Goal: Task Accomplishment & Management: Manage account settings

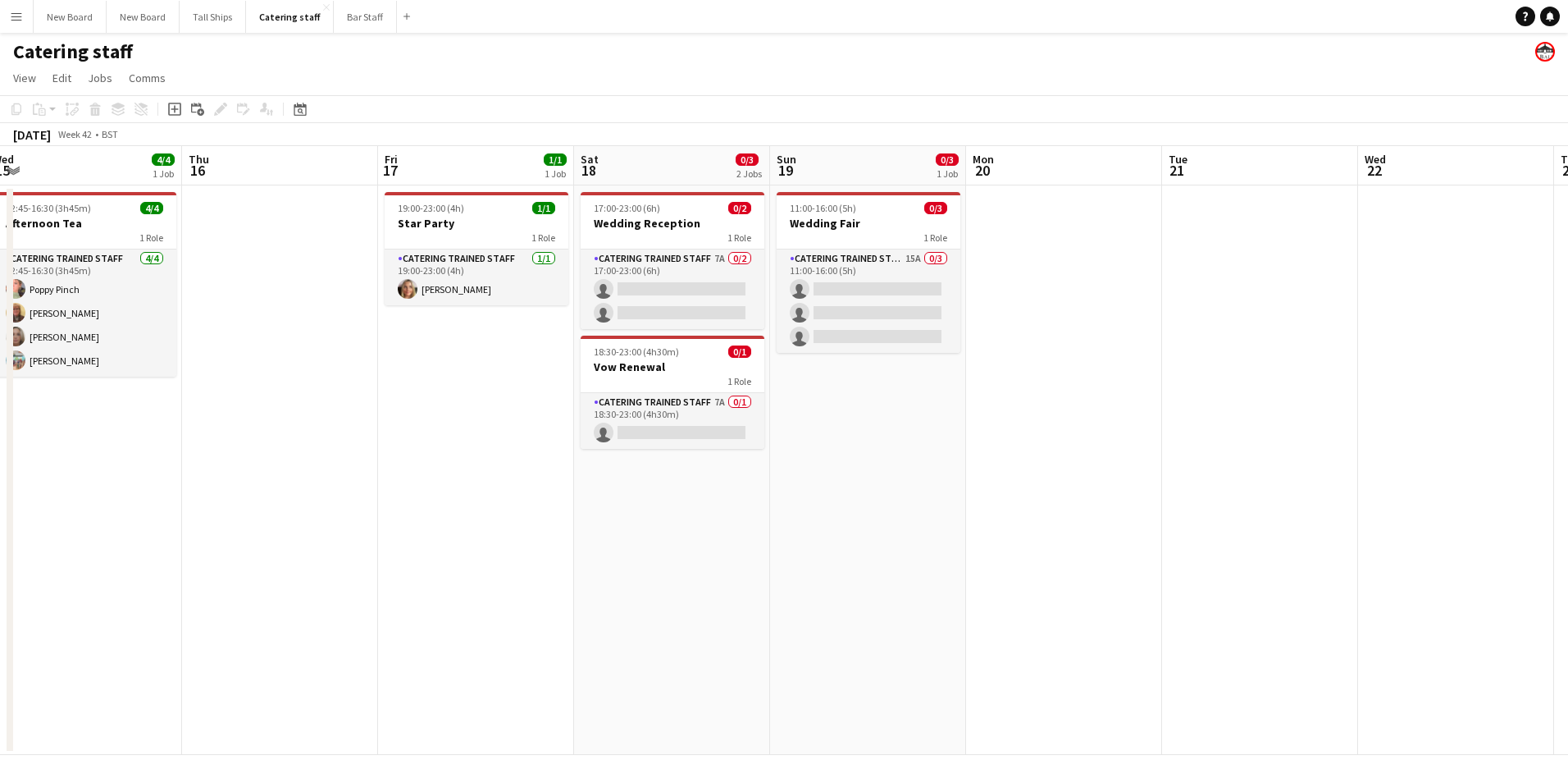
scroll to position [0, 528]
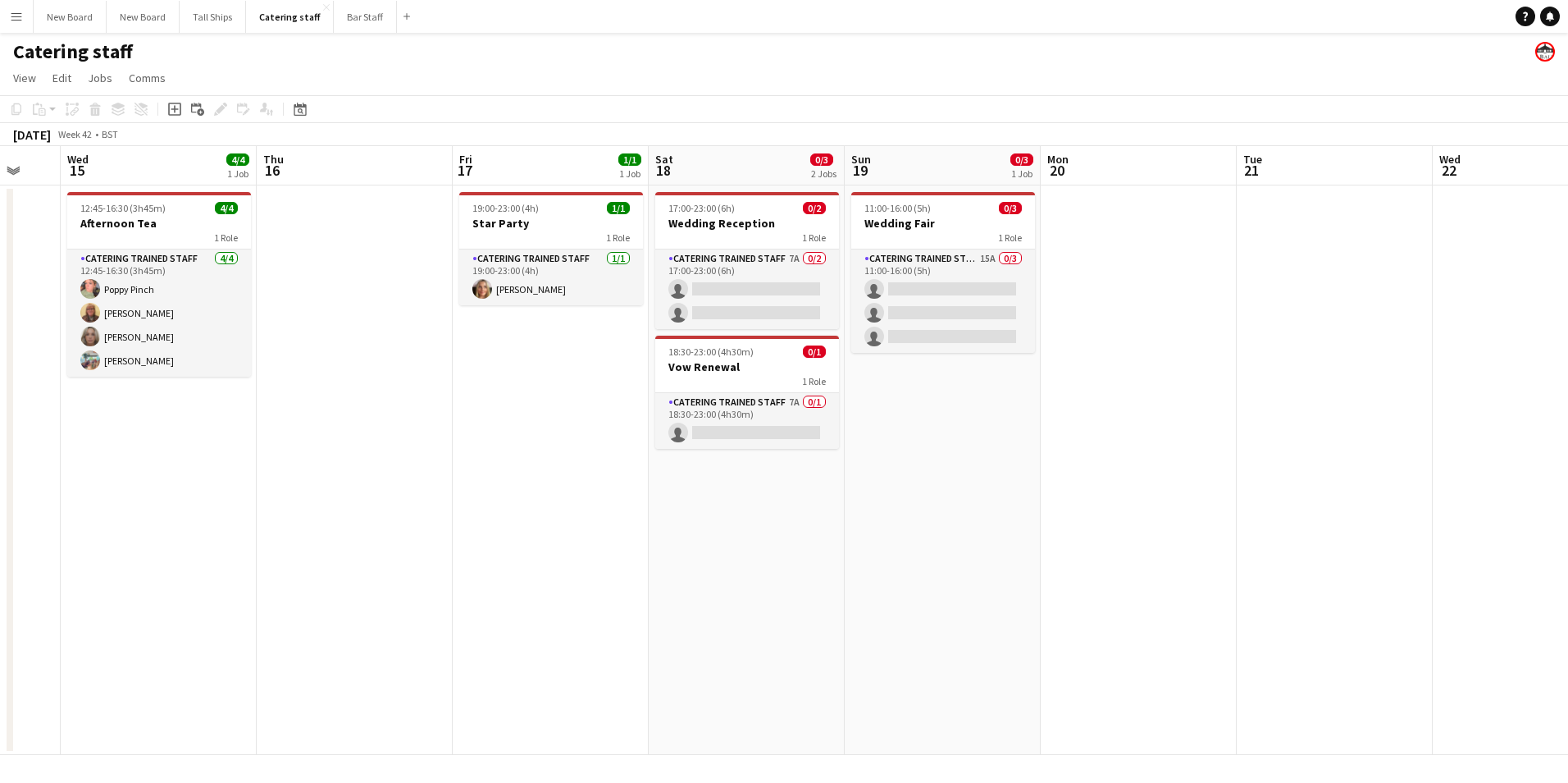
drag, startPoint x: 1232, startPoint y: 571, endPoint x: 938, endPoint y: 529, distance: 297.0
click at [938, 529] on app-calendar-viewport "Sun 12 Mon 13 Tue 14 Wed 15 4/4 1 Job Thu 16 Fri 17 1/1 1 Job Sat 18 0/3 2 Jobs…" at bounding box center [784, 450] width 1568 height 608
click at [734, 288] on app-card-role "Catering trained staff 7A 0/2 17:00-23:00 (6h) single-neutral-actions single-ne…" at bounding box center [747, 289] width 184 height 79
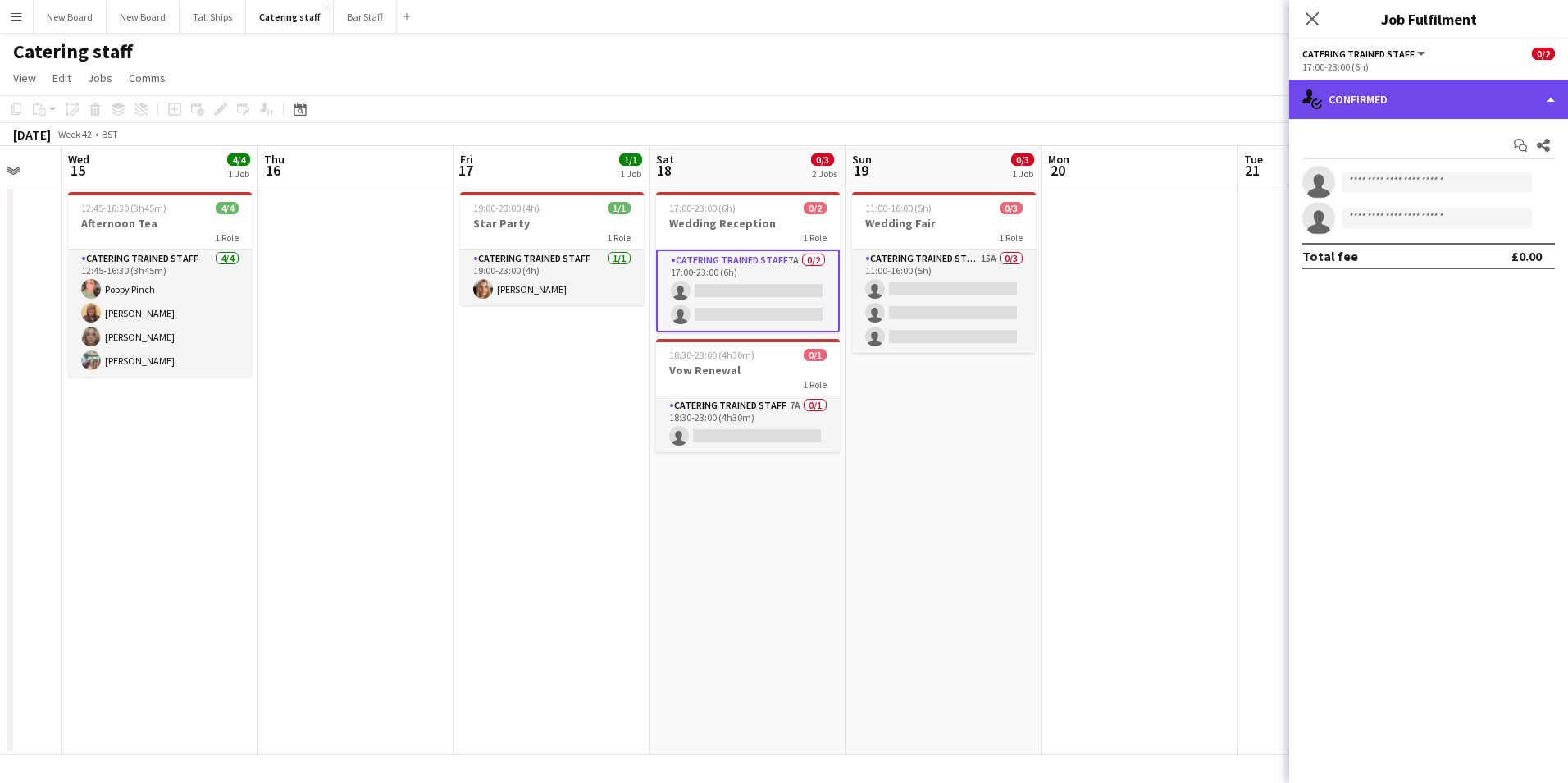
click at [1452, 101] on div "single-neutral-actions-check-2 Confirmed" at bounding box center [1428, 99] width 279 height 39
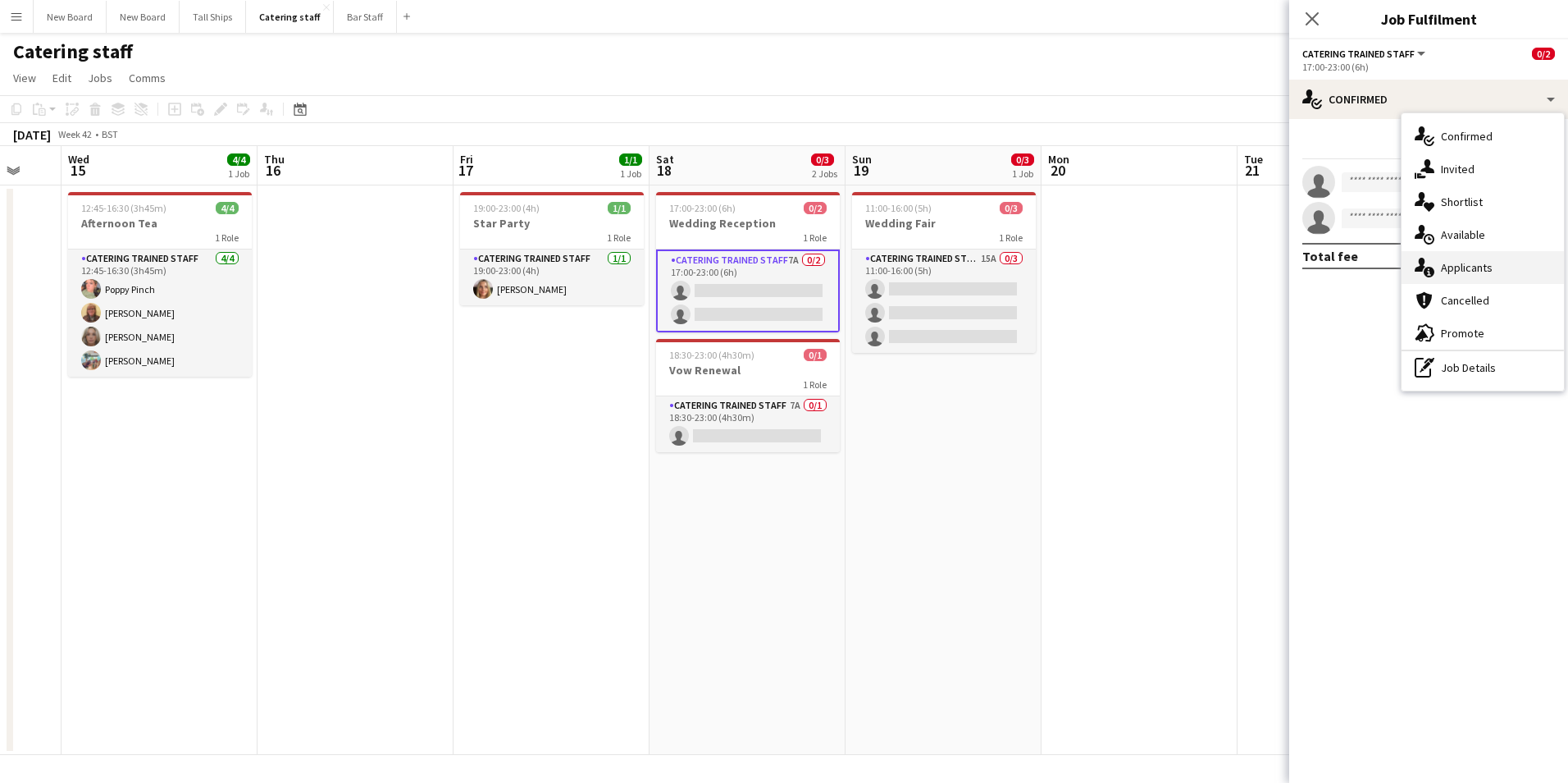
click at [1465, 263] on span "Applicants" at bounding box center [1467, 268] width 52 height 15
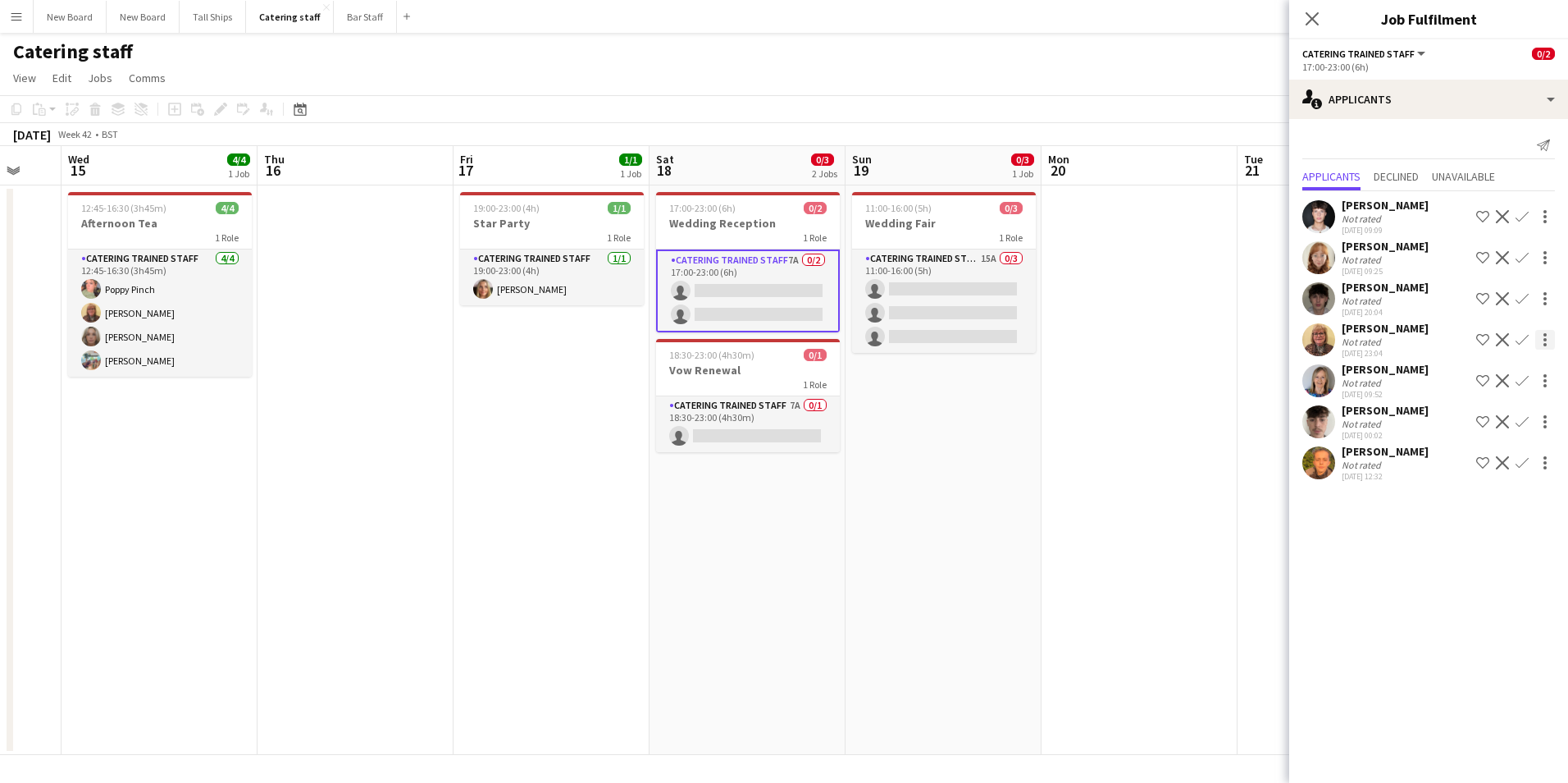
click at [1523, 338] on app-icon "Confirm" at bounding box center [1522, 340] width 13 height 13
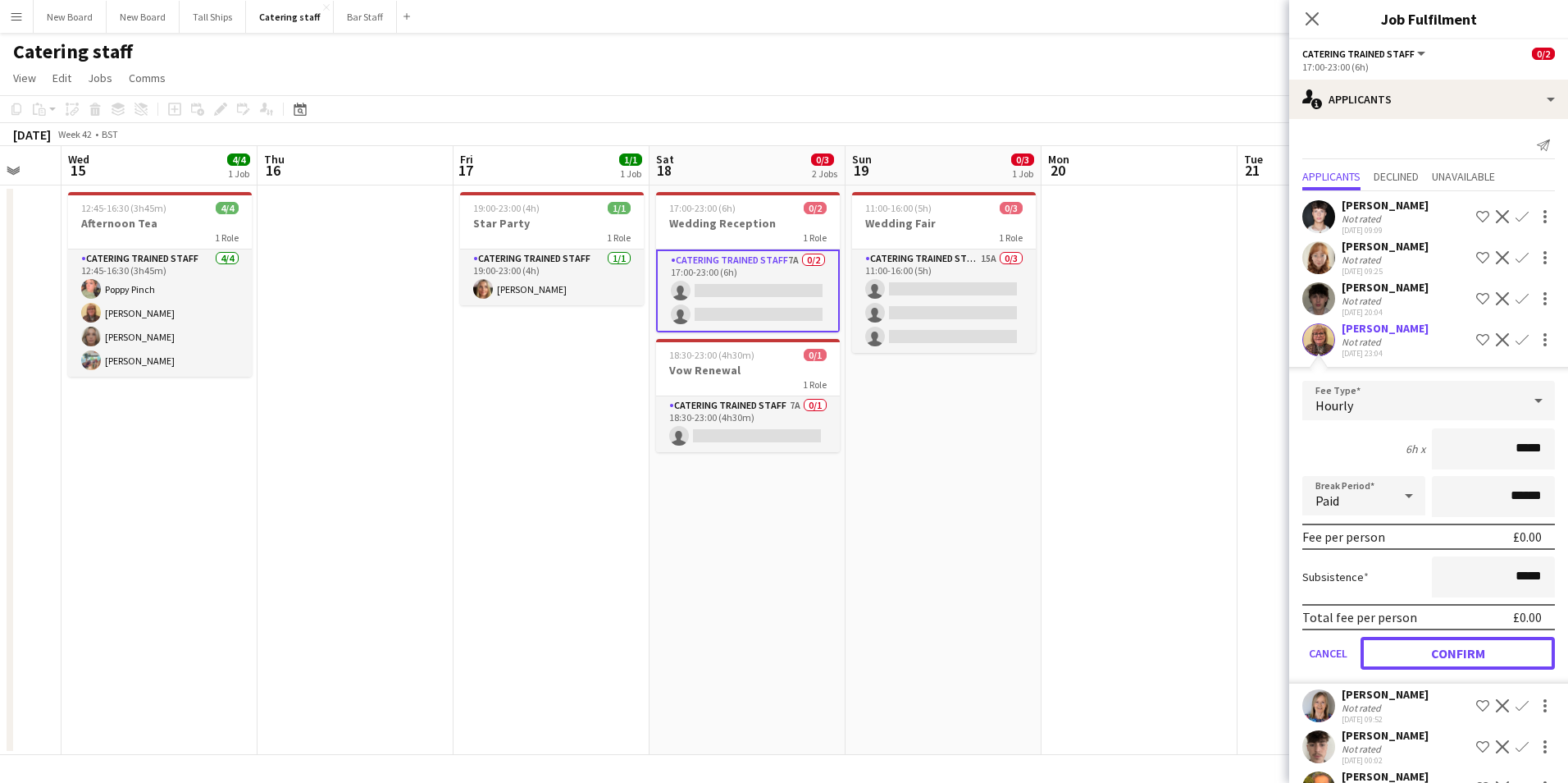
drag, startPoint x: 1468, startPoint y: 662, endPoint x: 1474, endPoint y: 657, distance: 7.8
click at [1472, 658] on button "Confirm" at bounding box center [1458, 653] width 195 height 33
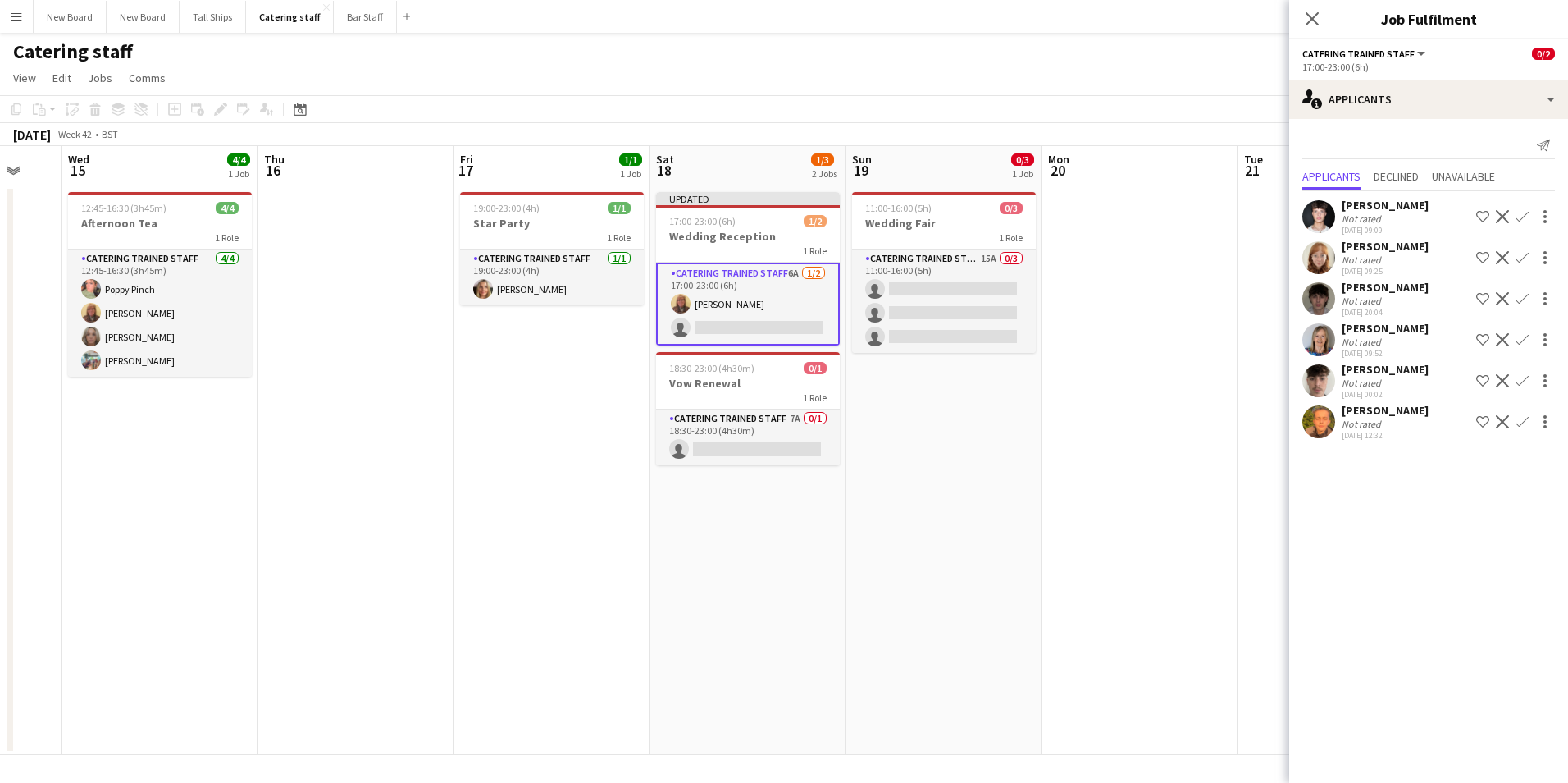
click at [1520, 335] on app-icon "Confirm" at bounding box center [1522, 340] width 13 height 13
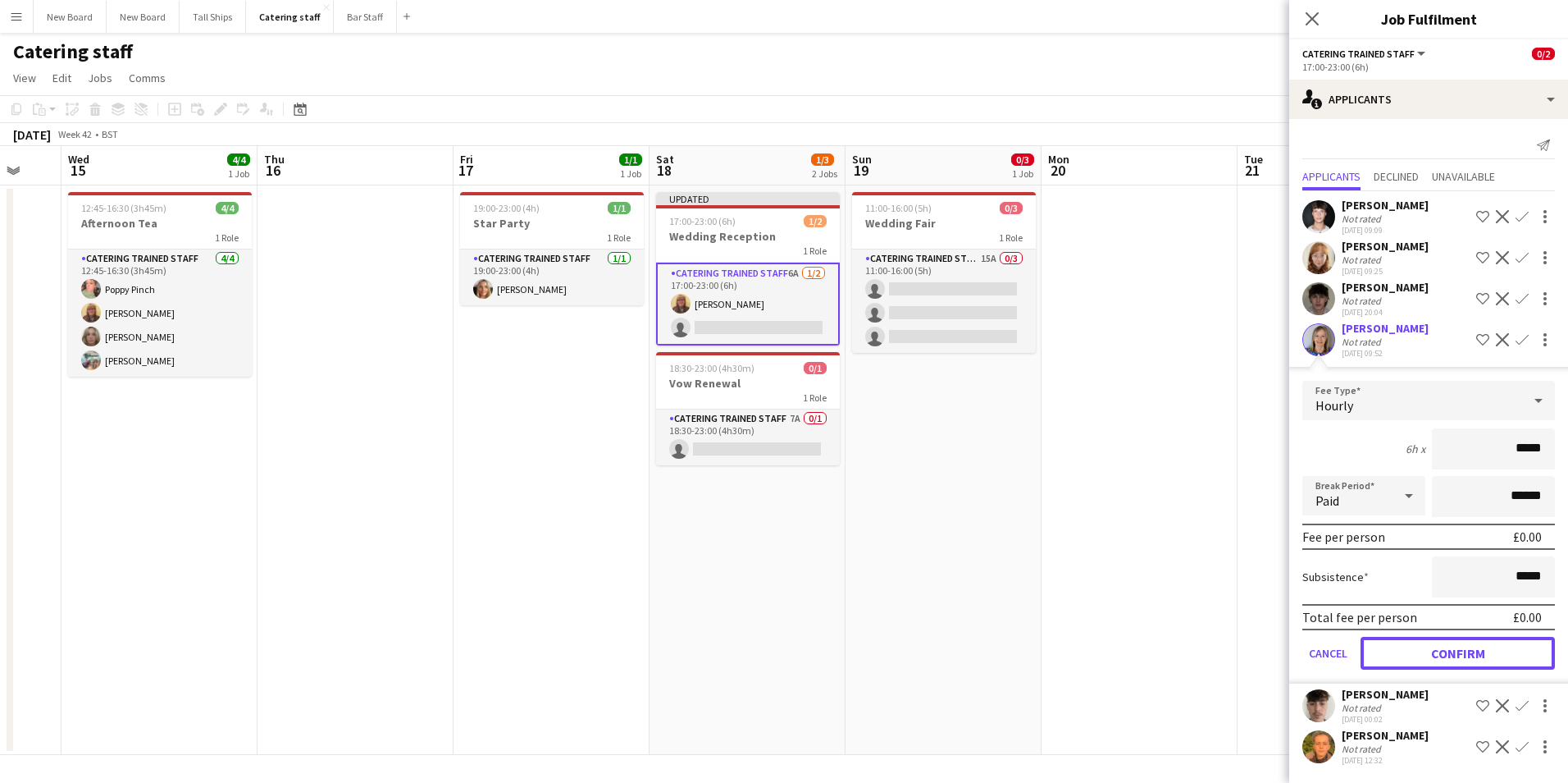
click at [1527, 647] on button "Confirm" at bounding box center [1458, 653] width 195 height 33
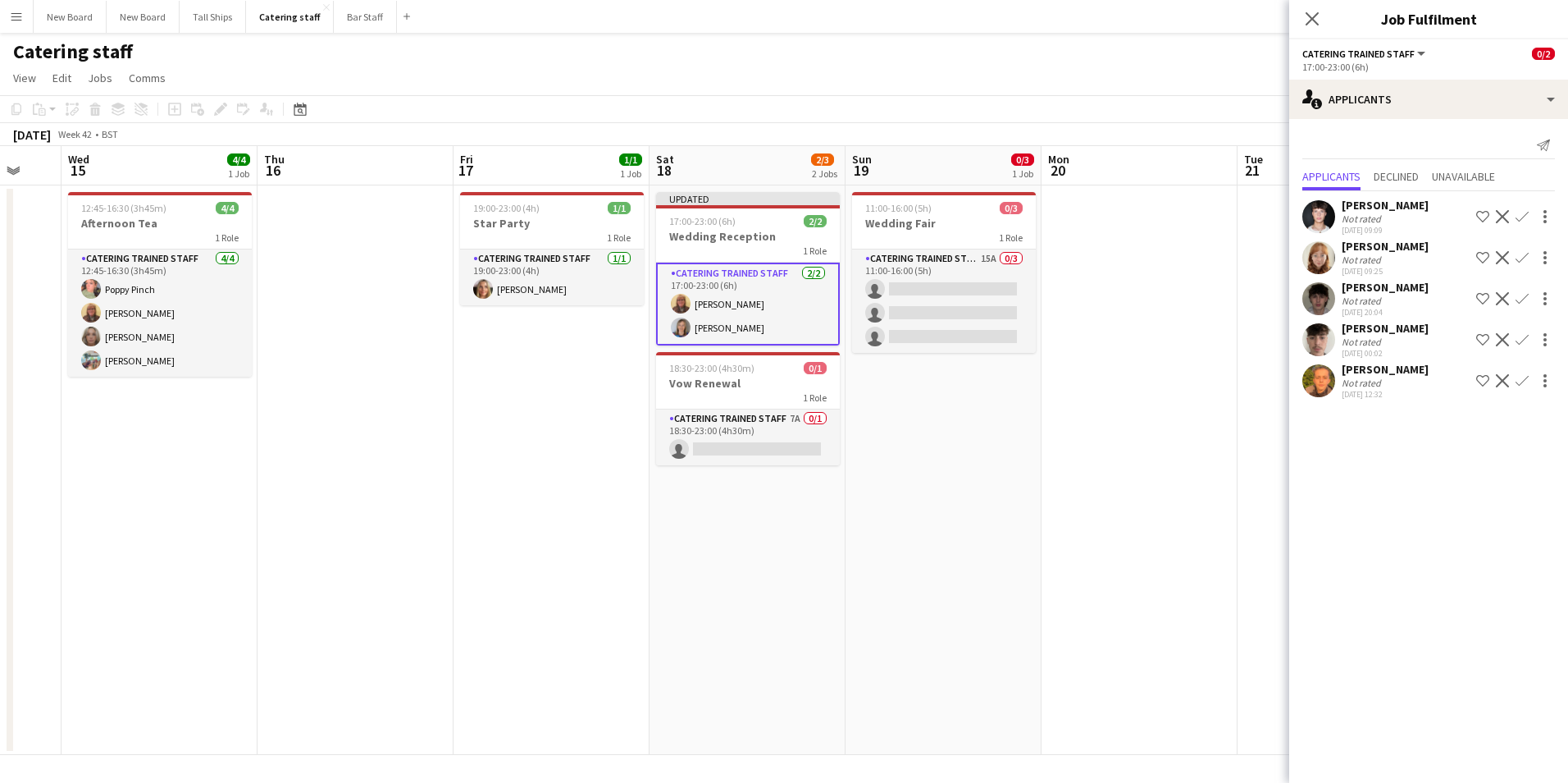
click at [1165, 374] on app-date-cell at bounding box center [1140, 470] width 196 height 569
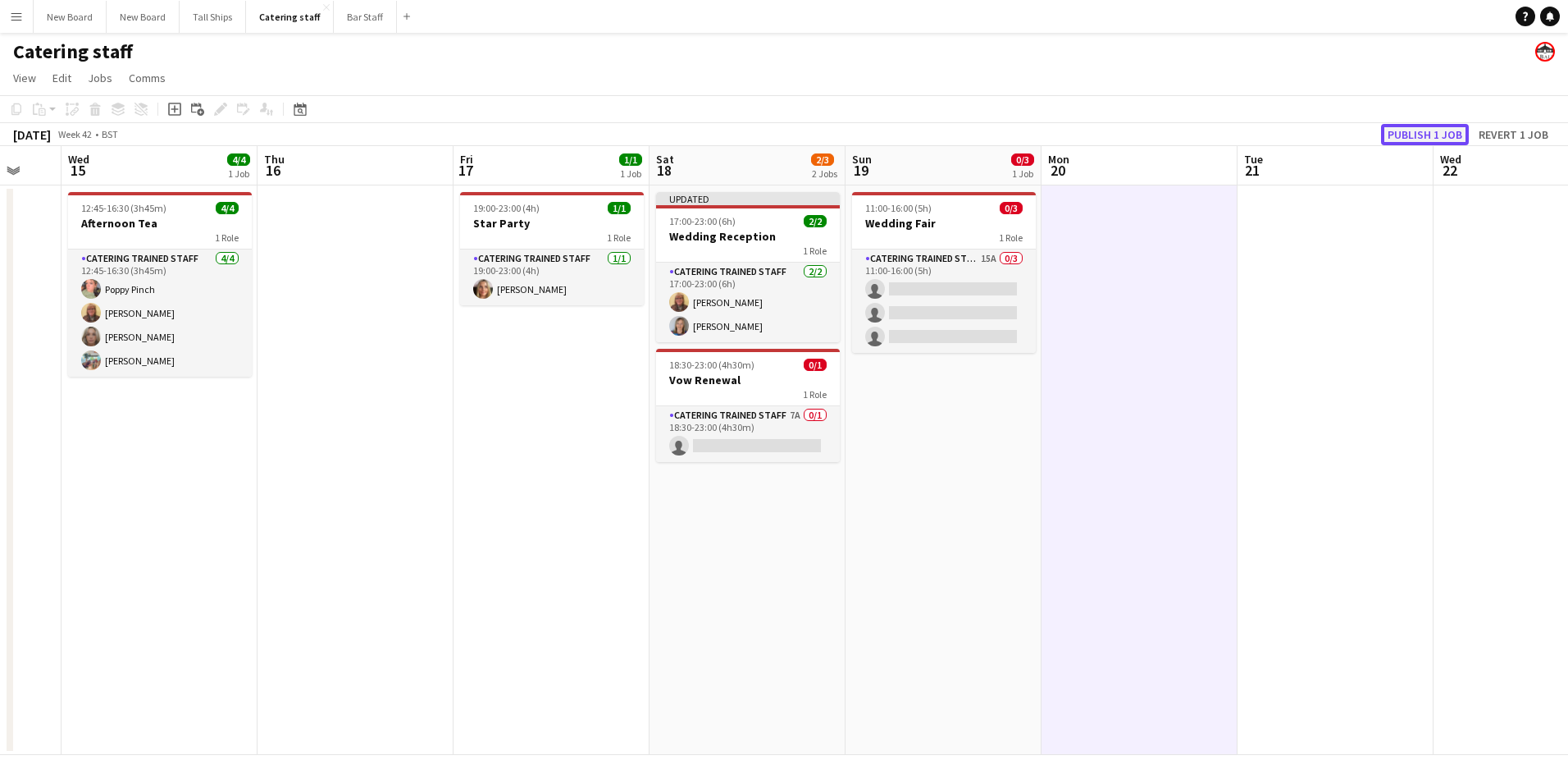
click at [1396, 135] on button "Publish 1 job" at bounding box center [1426, 134] width 88 height 21
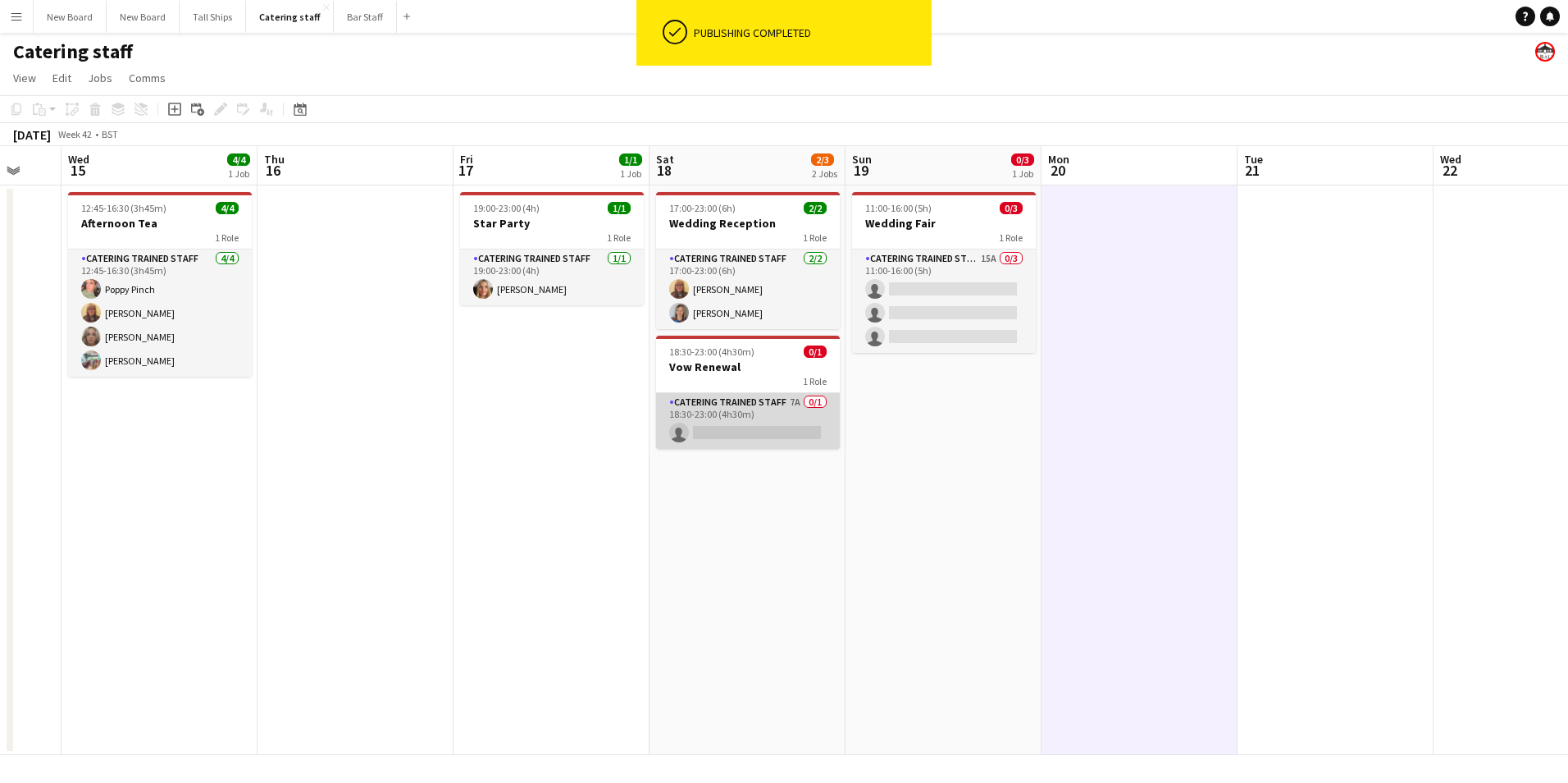
click at [790, 437] on app-card-role "Catering trained staff 7A 0/1 18:30-23:00 (4h30m) single-neutral-actions" at bounding box center [748, 420] width 184 height 56
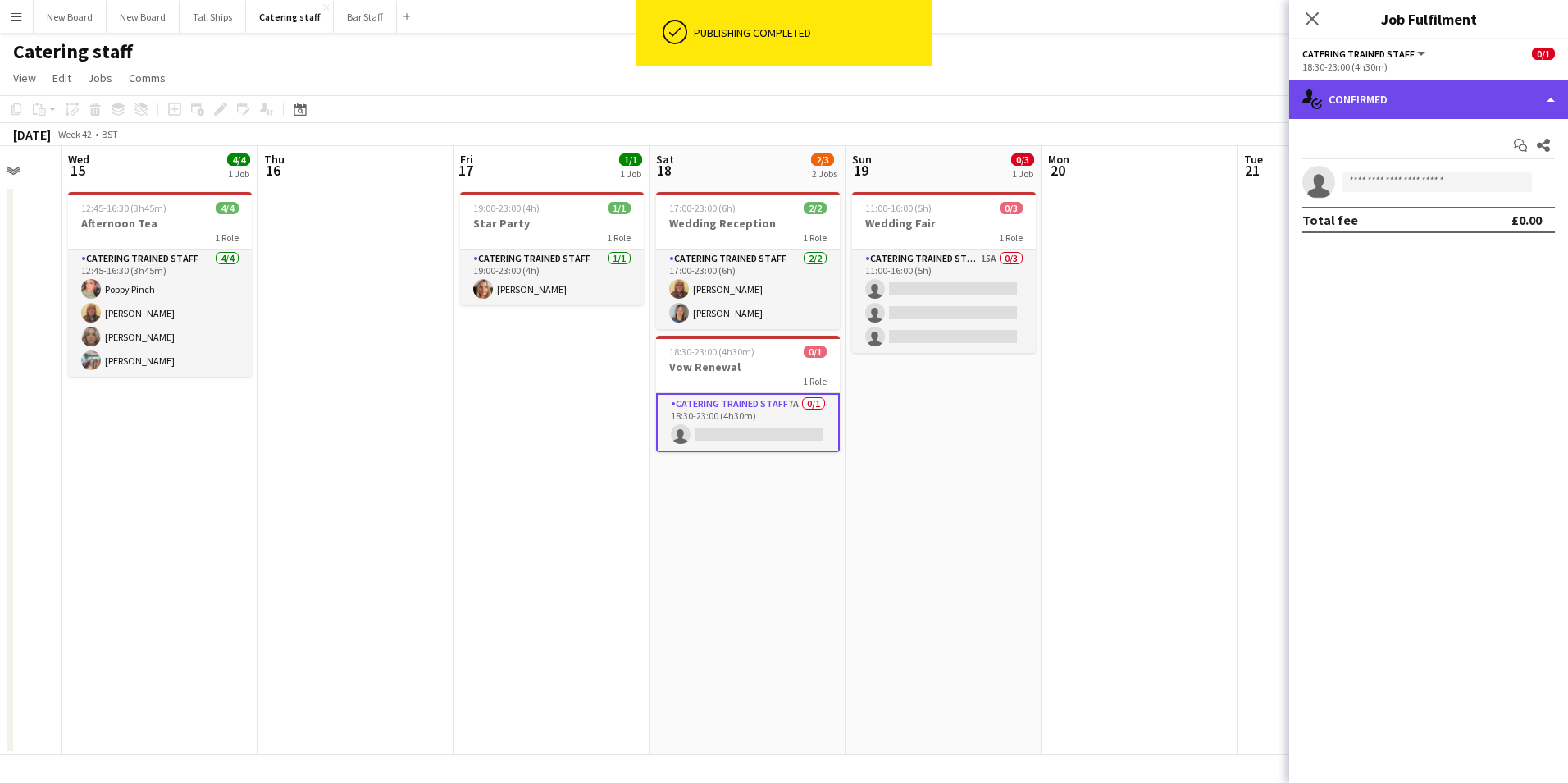
click at [1354, 109] on div "single-neutral-actions-check-2 Confirmed" at bounding box center [1428, 99] width 279 height 39
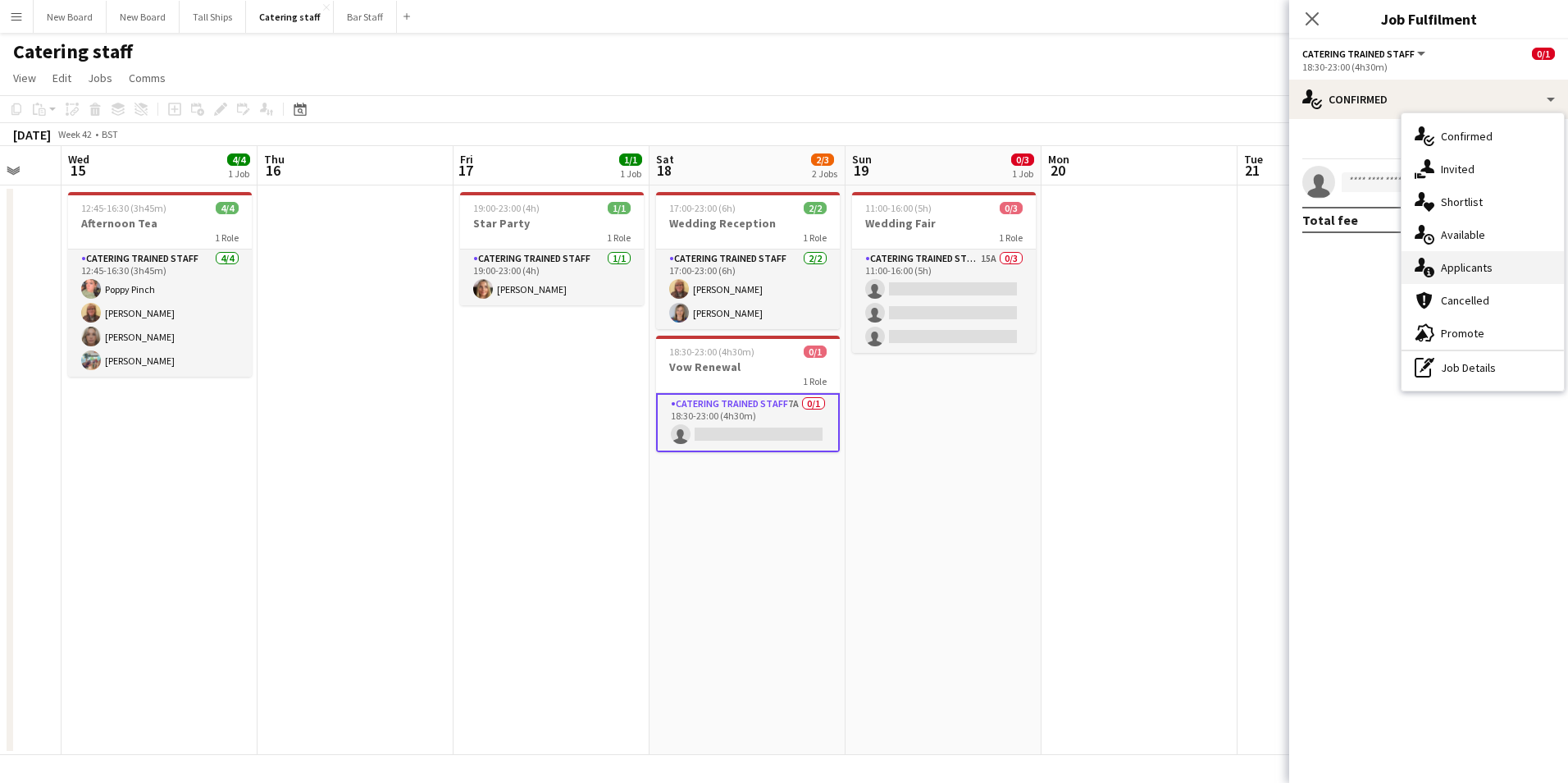
click at [1430, 272] on icon at bounding box center [1429, 272] width 11 height 11
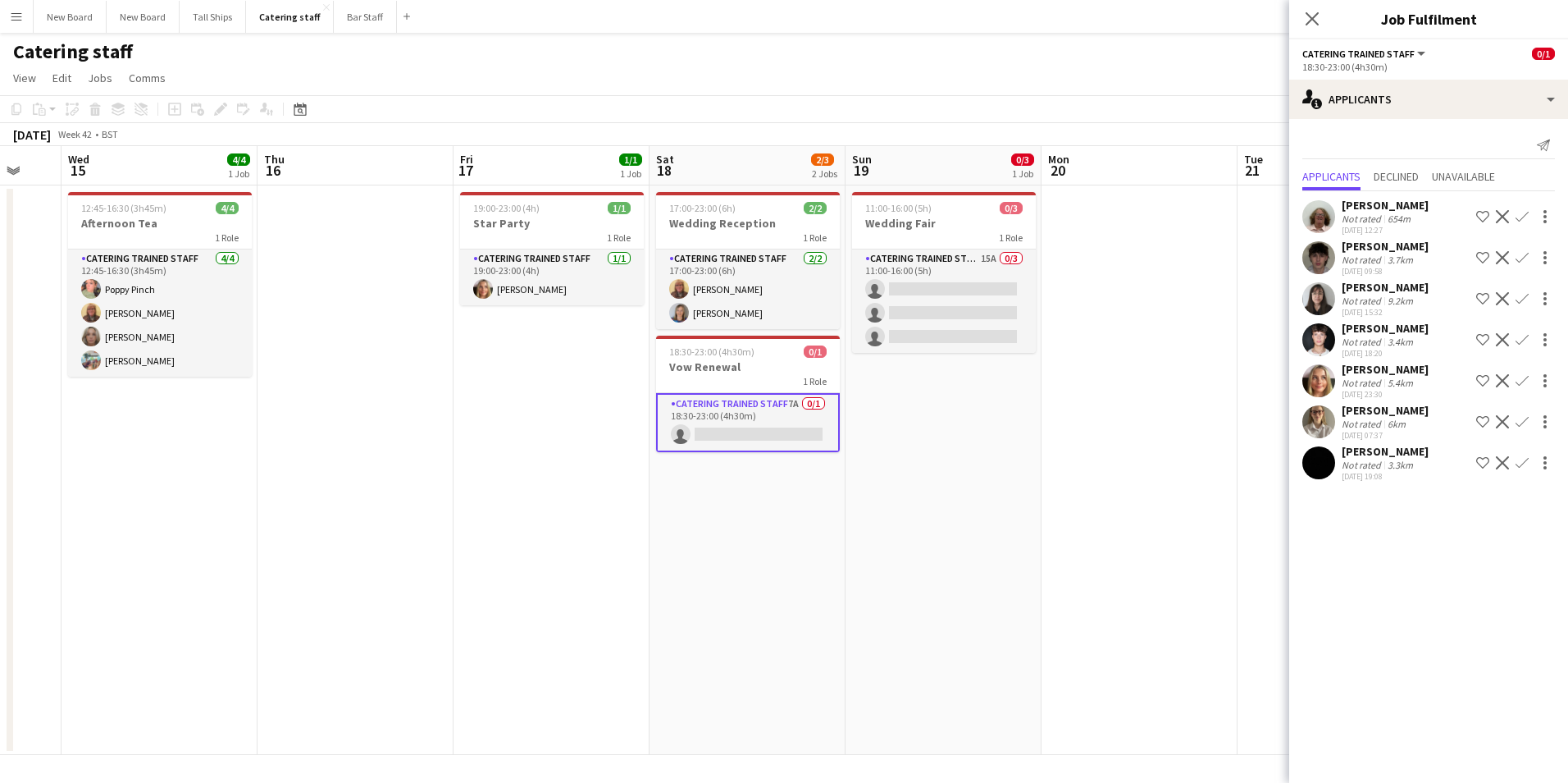
click at [1522, 219] on app-icon "Confirm" at bounding box center [1522, 217] width 13 height 13
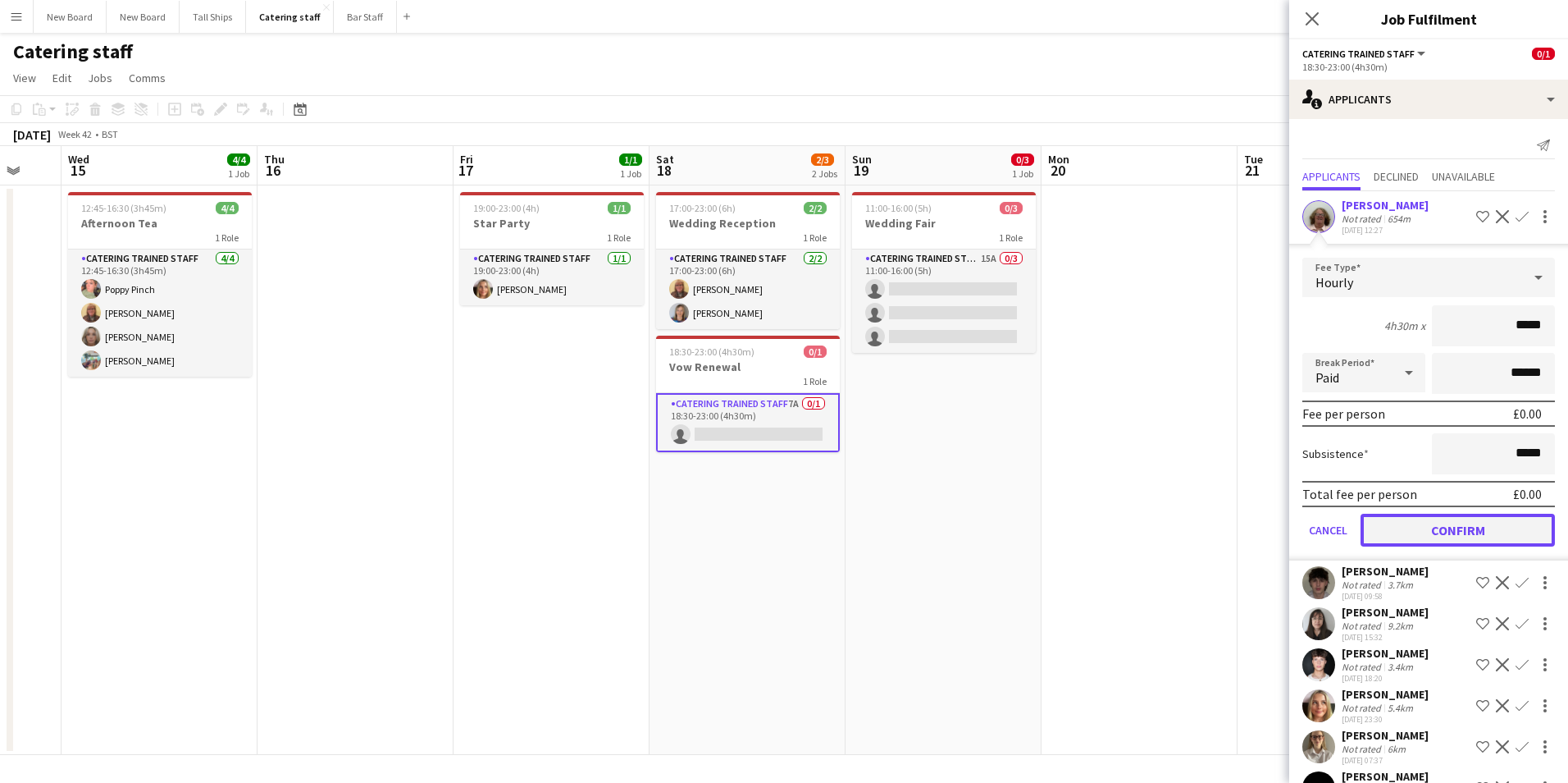
click at [1493, 520] on button "Confirm" at bounding box center [1458, 530] width 195 height 33
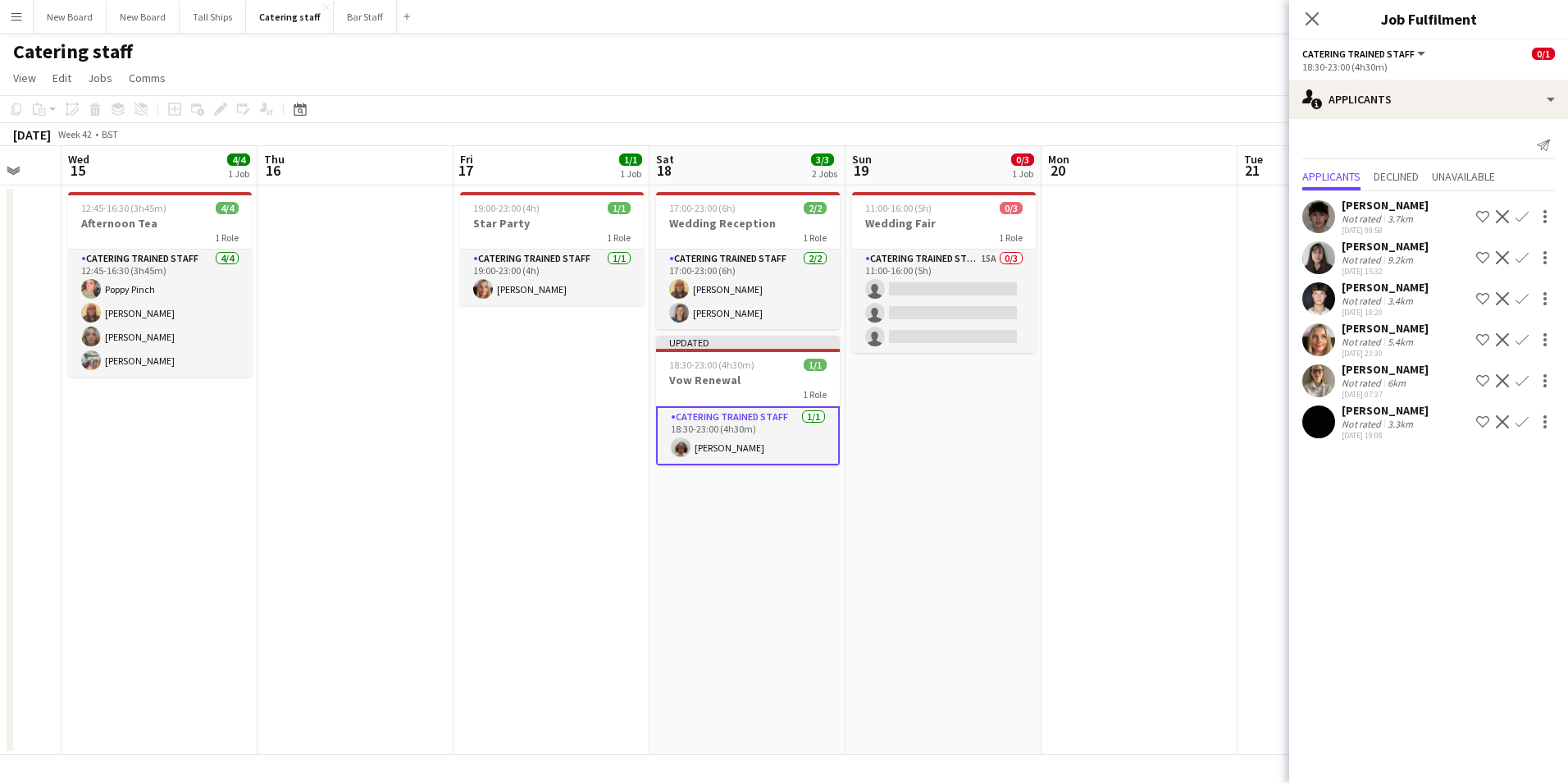
click at [1493, 520] on mat-expansion-panel "users2 Applicants Send notification Applicants Declined Unavailable [PERSON_NAM…" at bounding box center [1428, 450] width 279 height 664
drag, startPoint x: 1134, startPoint y: 419, endPoint x: 1147, endPoint y: 406, distance: 18.4
click at [1147, 406] on app-calendar-viewport "Sun 12 Mon 13 Tue 14 Wed 15 4/4 1 Job Thu 16 Fri 17 1/1 1 Job Sat 18 3/3 2 Jobs…" at bounding box center [784, 450] width 1568 height 608
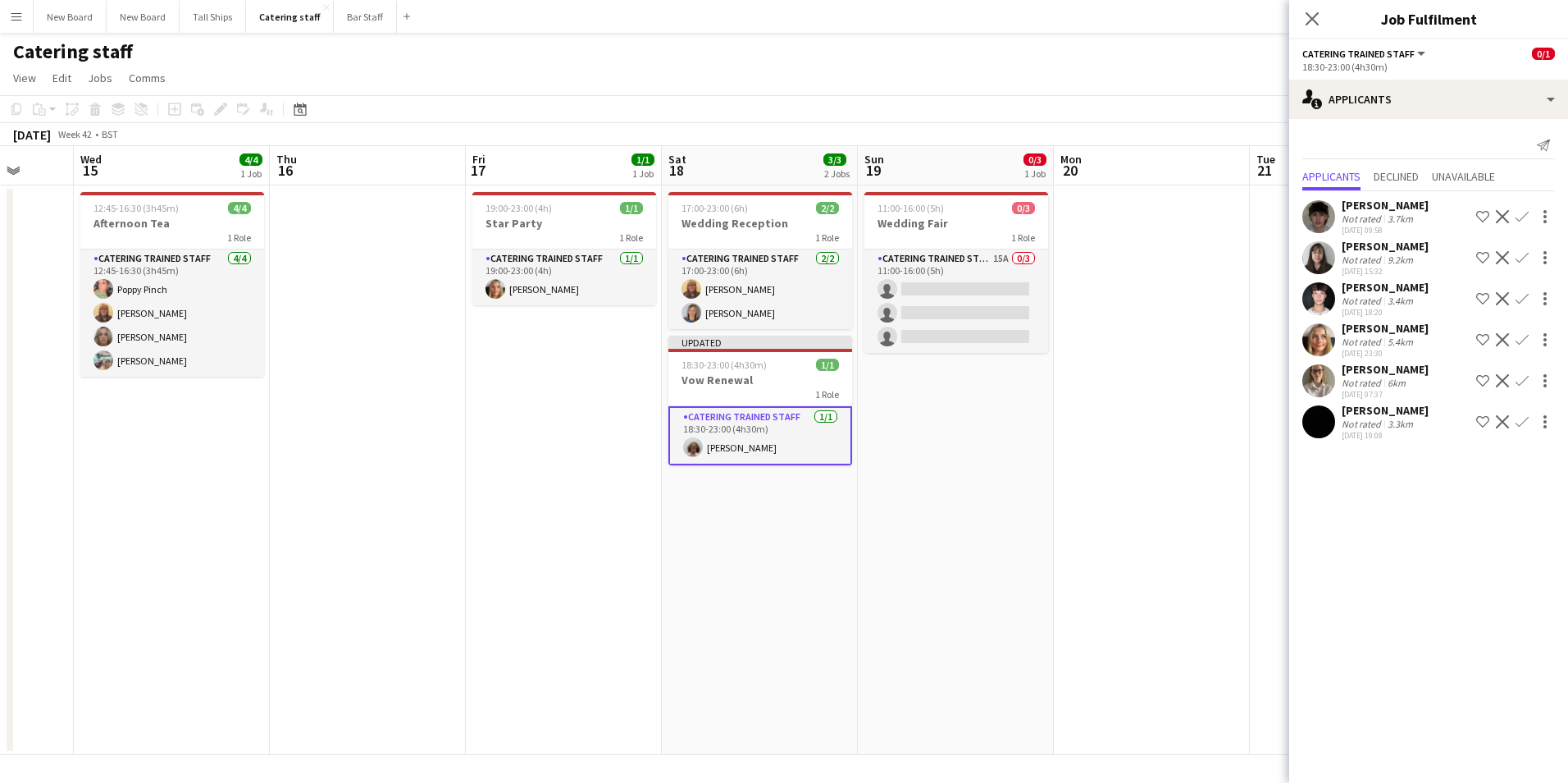
drag, startPoint x: 1172, startPoint y: 228, endPoint x: 1173, endPoint y: 217, distance: 11.0
click at [1173, 225] on app-date-cell at bounding box center [1152, 470] width 196 height 569
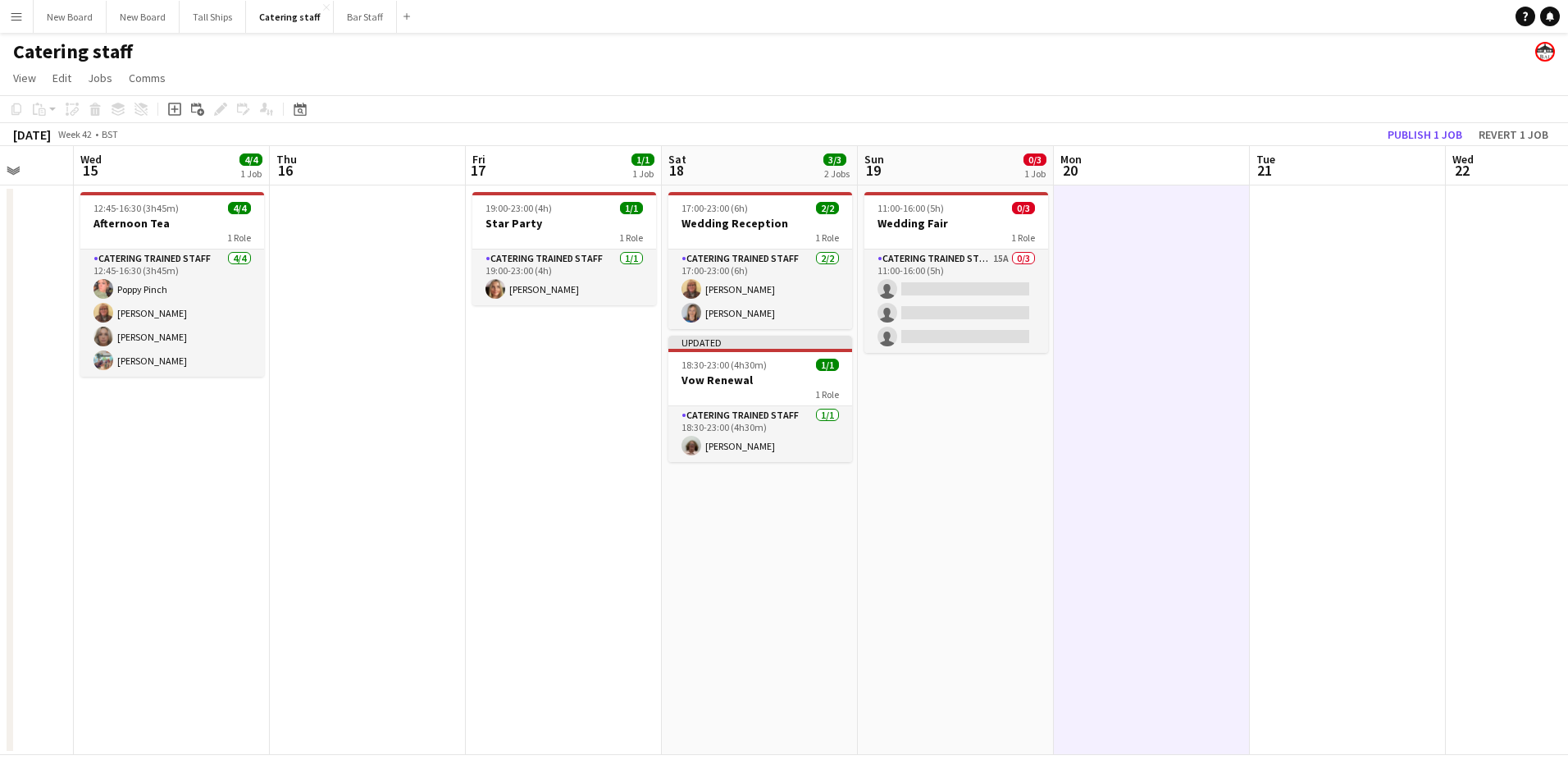
scroll to position [0, 512]
click at [1431, 136] on button "Publish 1 job" at bounding box center [1426, 134] width 88 height 21
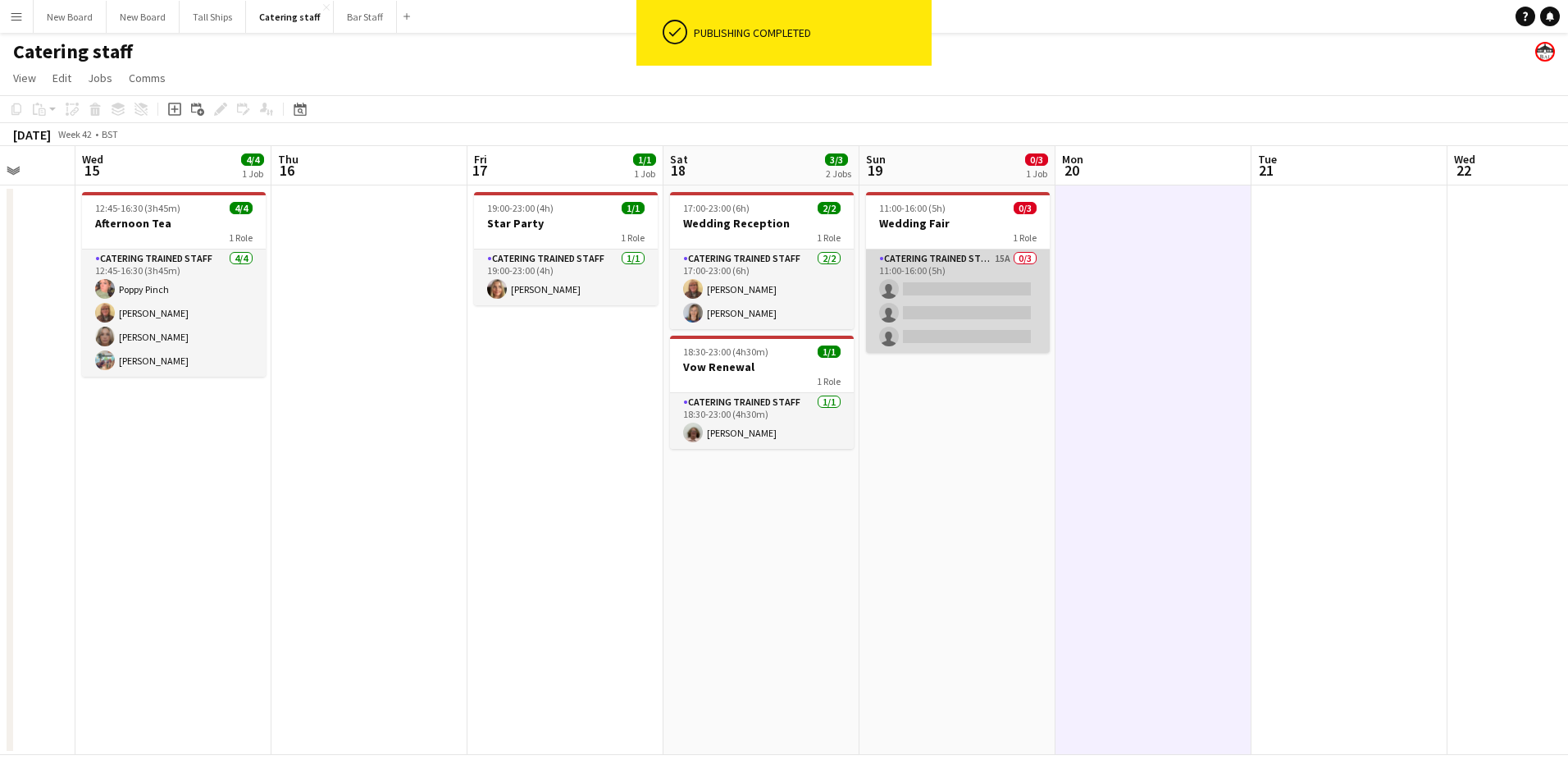
click at [984, 284] on app-card-role "Catering trained staff 15A 0/3 11:00-16:00 (5h) single-neutral-actions single-n…" at bounding box center [957, 301] width 184 height 103
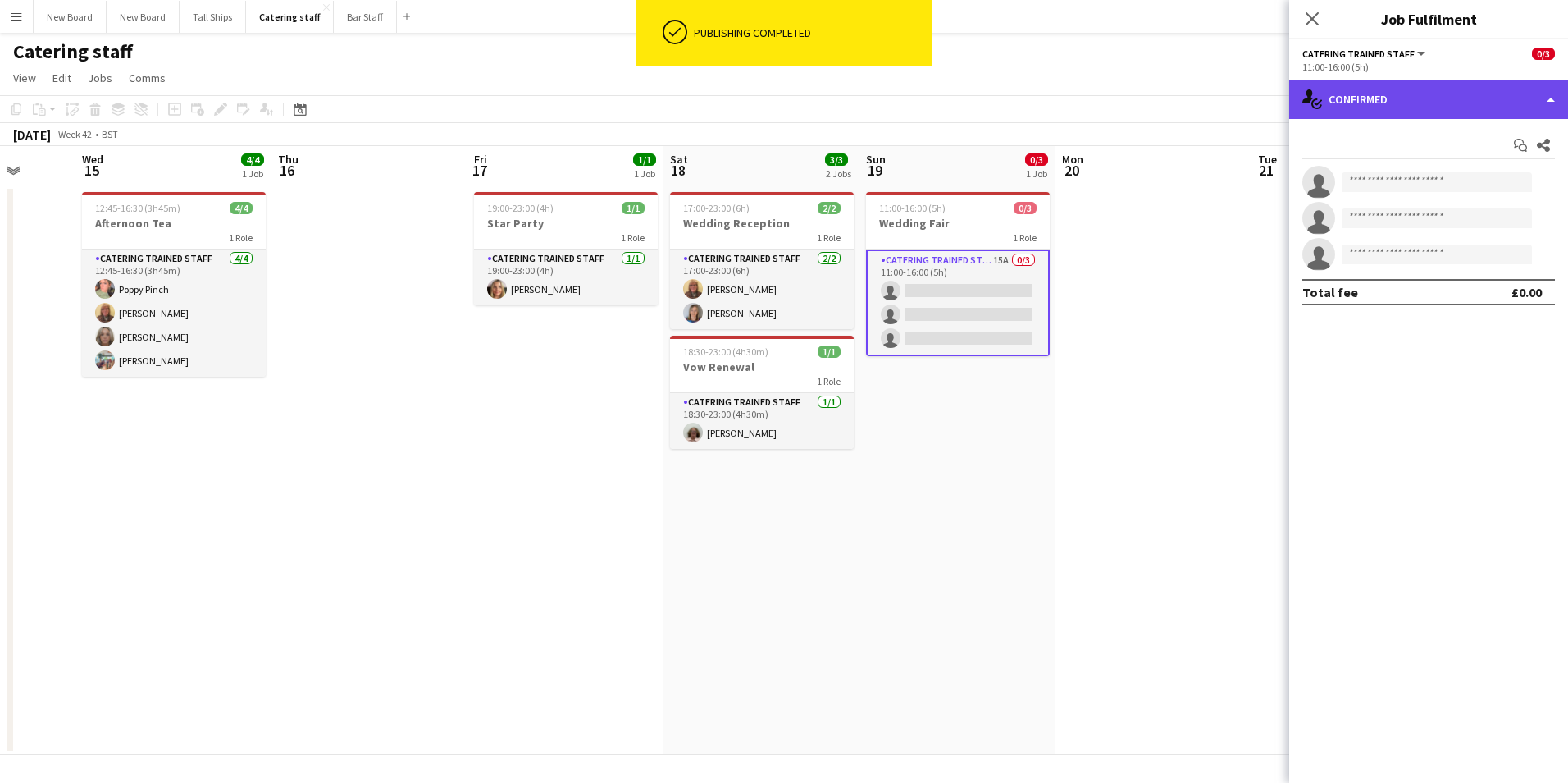
click at [1434, 101] on div "single-neutral-actions-check-2 Confirmed" at bounding box center [1428, 99] width 279 height 39
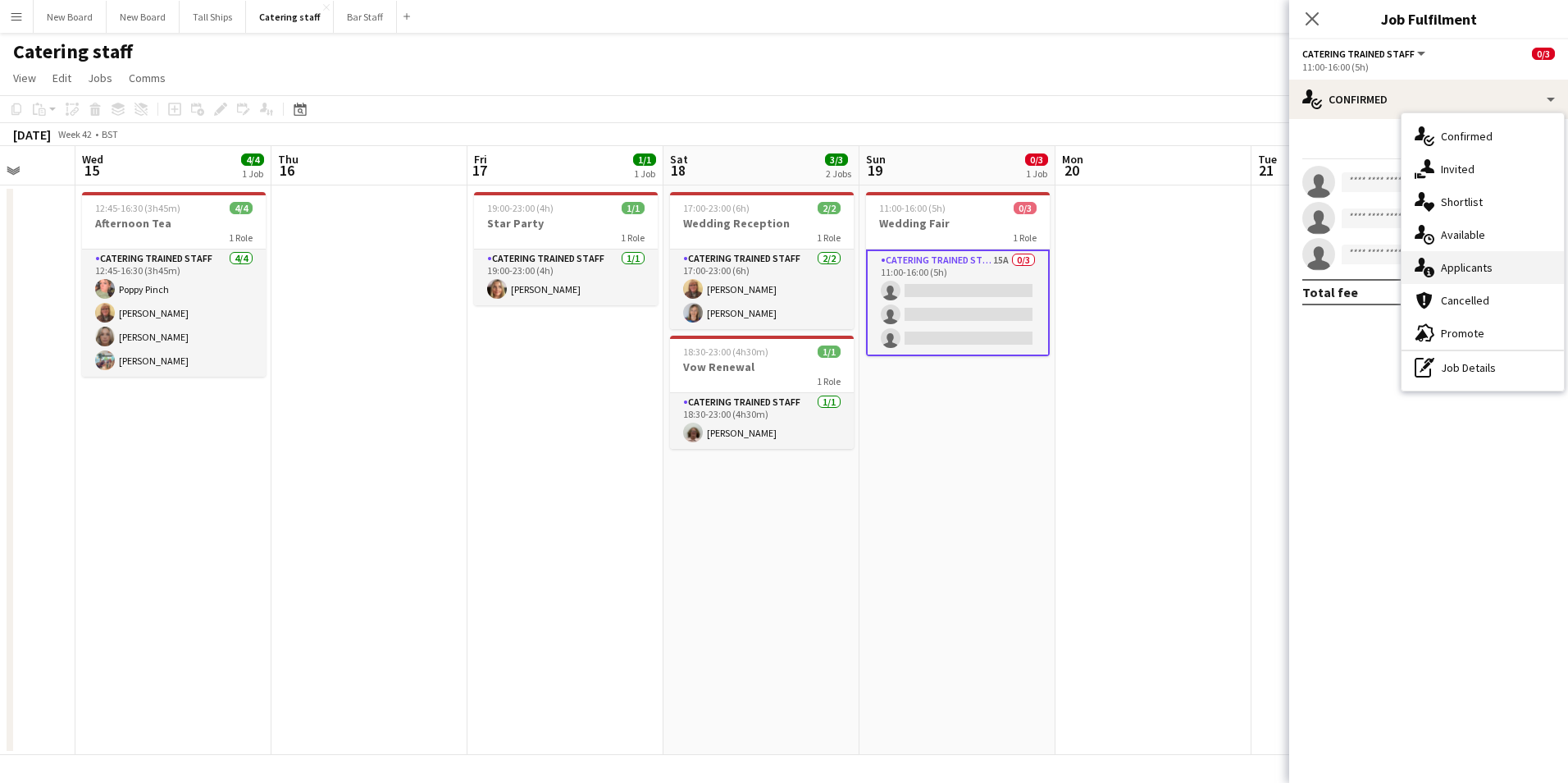
click at [1470, 275] on span "Applicants" at bounding box center [1467, 268] width 52 height 15
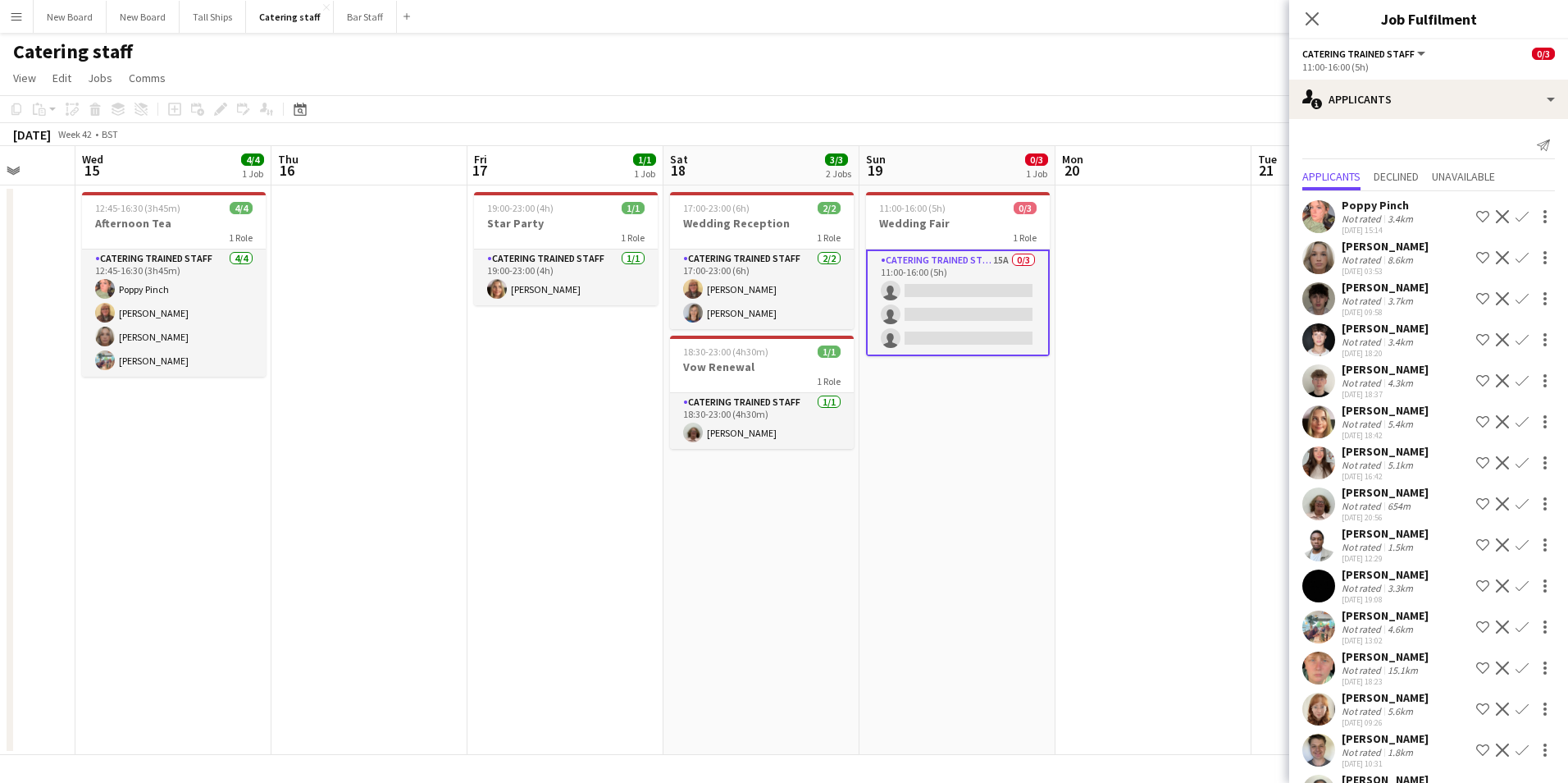
click at [1116, 545] on app-date-cell at bounding box center [1153, 470] width 196 height 569
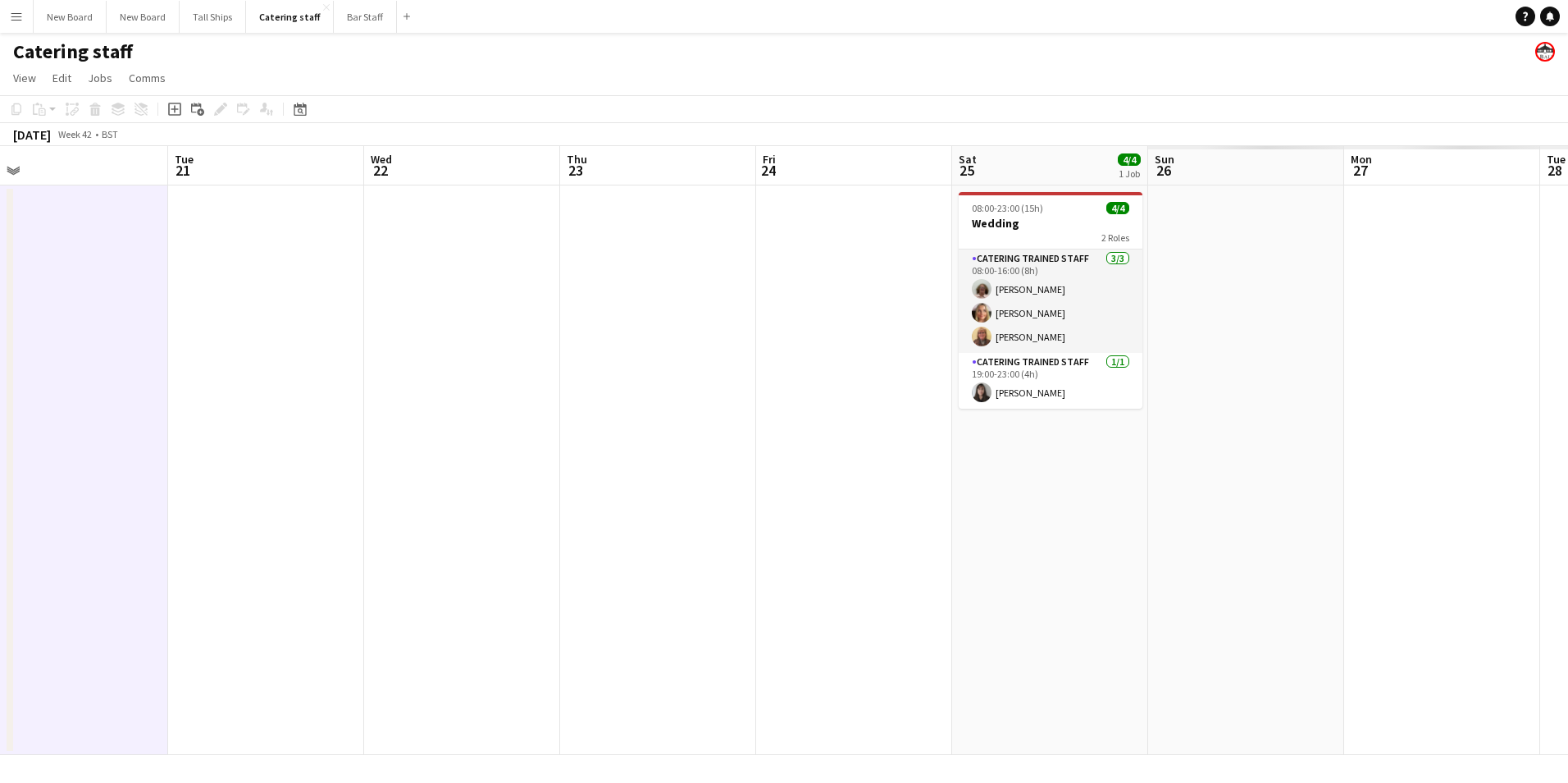
scroll to position [0, 552]
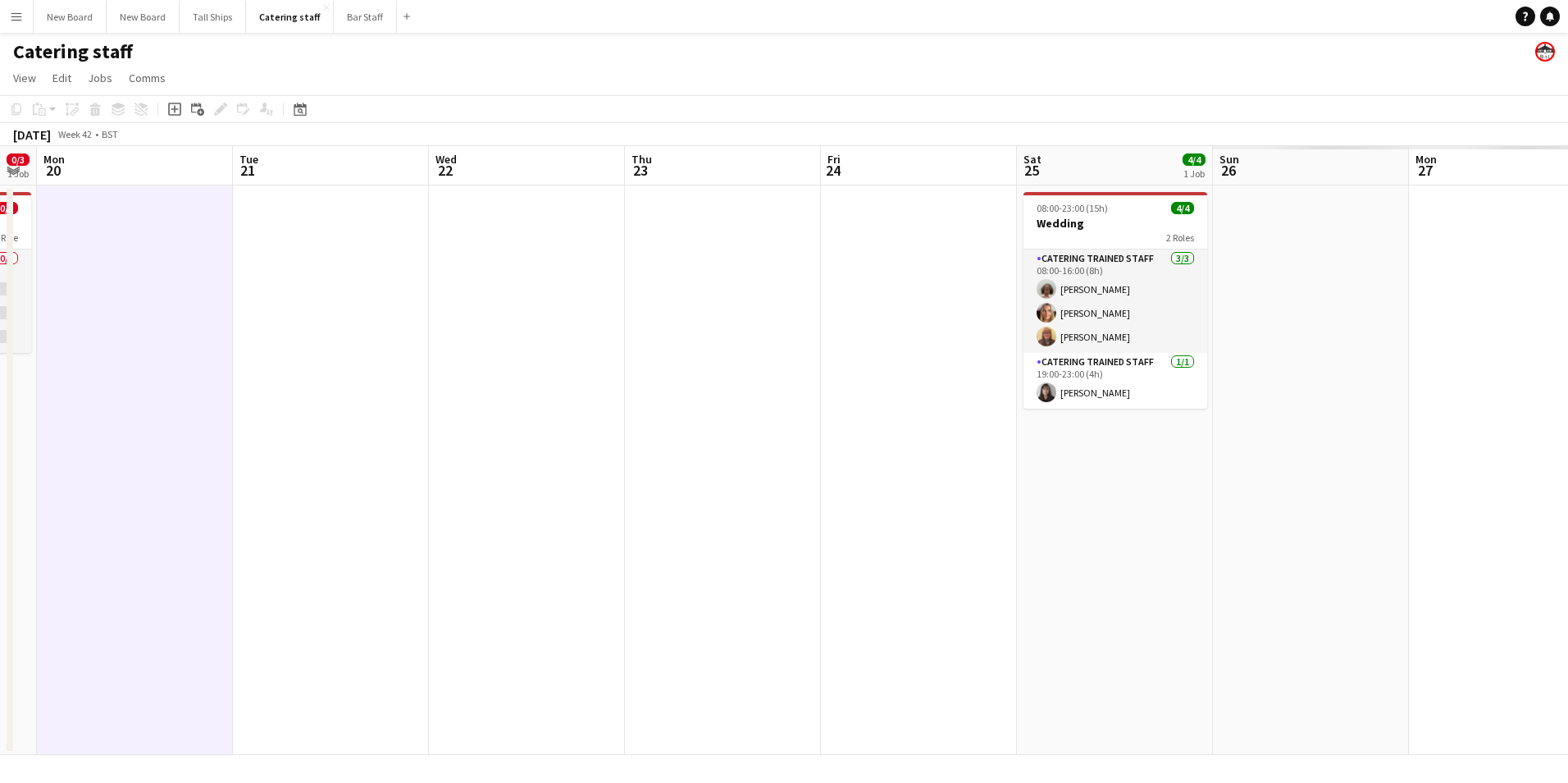
drag, startPoint x: 1468, startPoint y: 640, endPoint x: 466, endPoint y: 432, distance: 1023.4
click at [448, 442] on app-calendar-viewport "Fri 17 1/1 1 Job Sat 18 3/3 2 Jobs Sun 19 0/3 1 Job Mon 20 Tue 21 Wed 22 Thu 23…" at bounding box center [784, 450] width 1568 height 608
drag, startPoint x: 780, startPoint y: 436, endPoint x: 1571, endPoint y: 510, distance: 794.5
click at [962, 457] on app-calendar-viewport "Fri 17 1/1 1 Job Sat 18 3/3 2 Jobs Sun 19 0/3 1 Job Mon 20 Tue 21 Wed 22 Thu 23…" at bounding box center [784, 450] width 1568 height 608
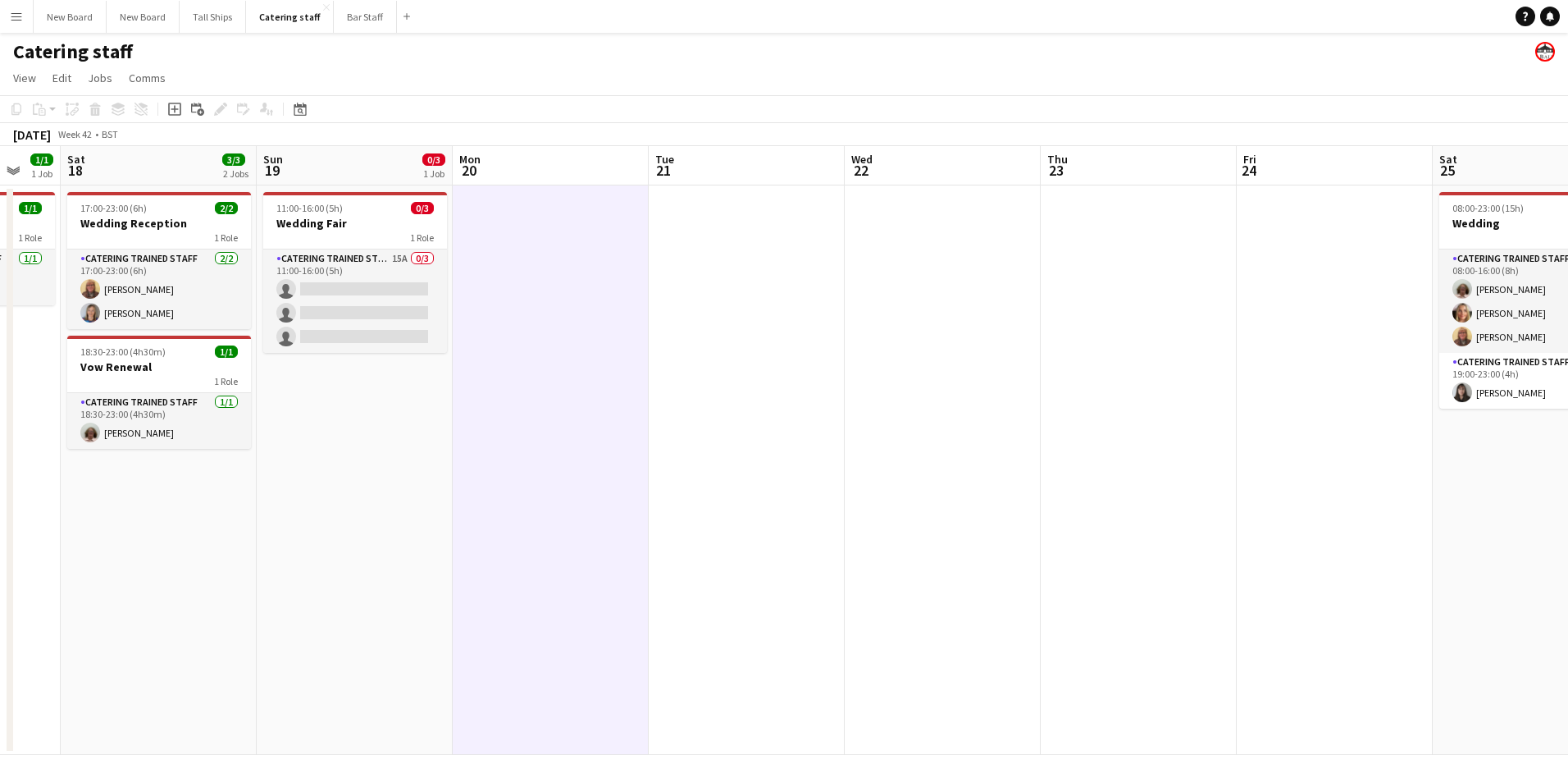
drag, startPoint x: 1571, startPoint y: 510, endPoint x: 1567, endPoint y: 386, distance: 124.1
click at [1567, 386] on html "Menu Boards Boards Boards All jobs Status Workforce Workforce My Workforce Recr…" at bounding box center [784, 391] width 1568 height 783
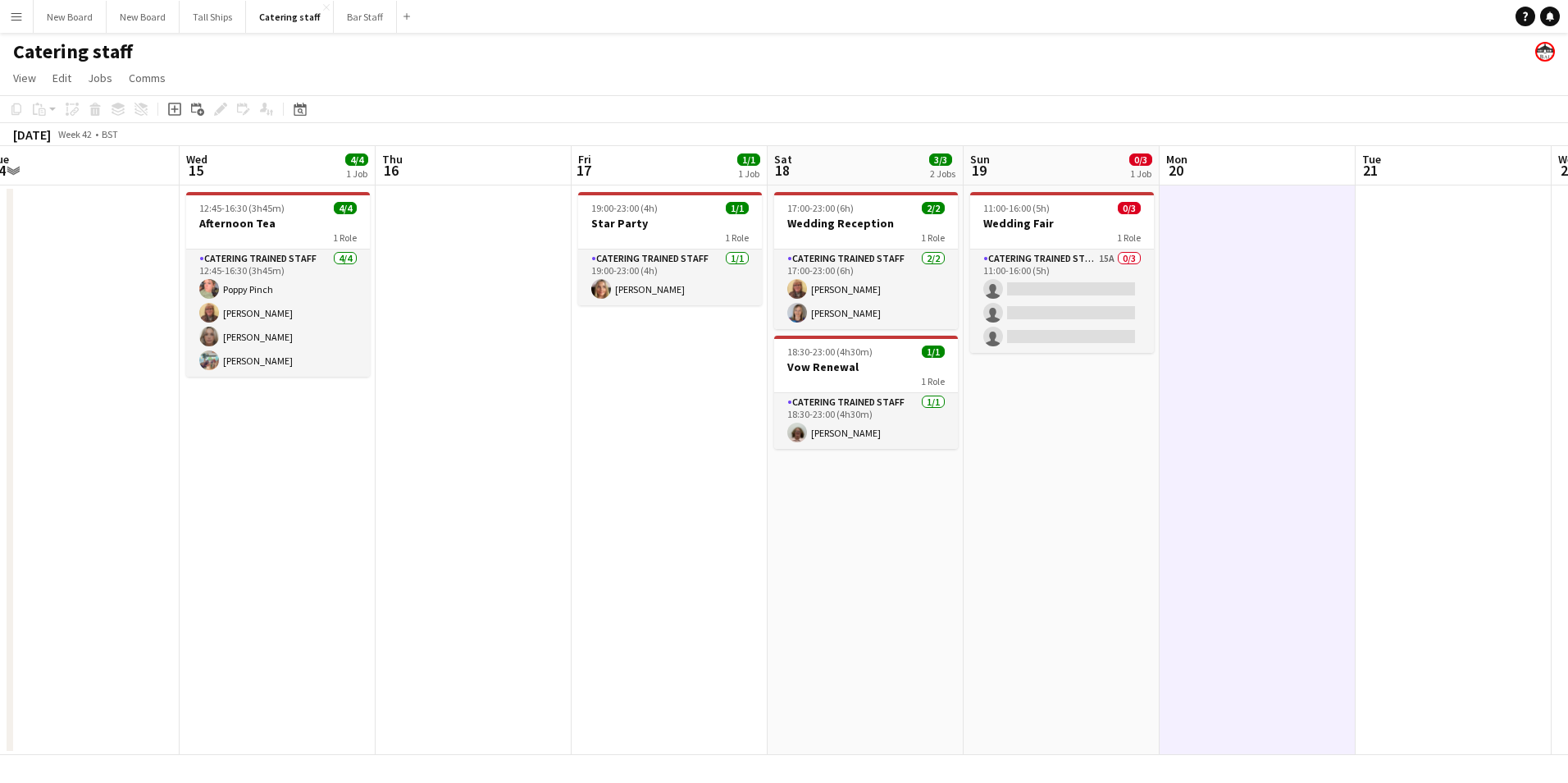
drag, startPoint x: 776, startPoint y: 393, endPoint x: 1467, endPoint y: 499, distance: 699.1
click at [1468, 498] on app-calendar-viewport "Sun 12 Mon 13 Tue 14 Wed 15 4/4 1 Job Thu 16 Fri 17 1/1 1 Job Sat 18 3/3 2 Jobs…" at bounding box center [784, 450] width 1568 height 608
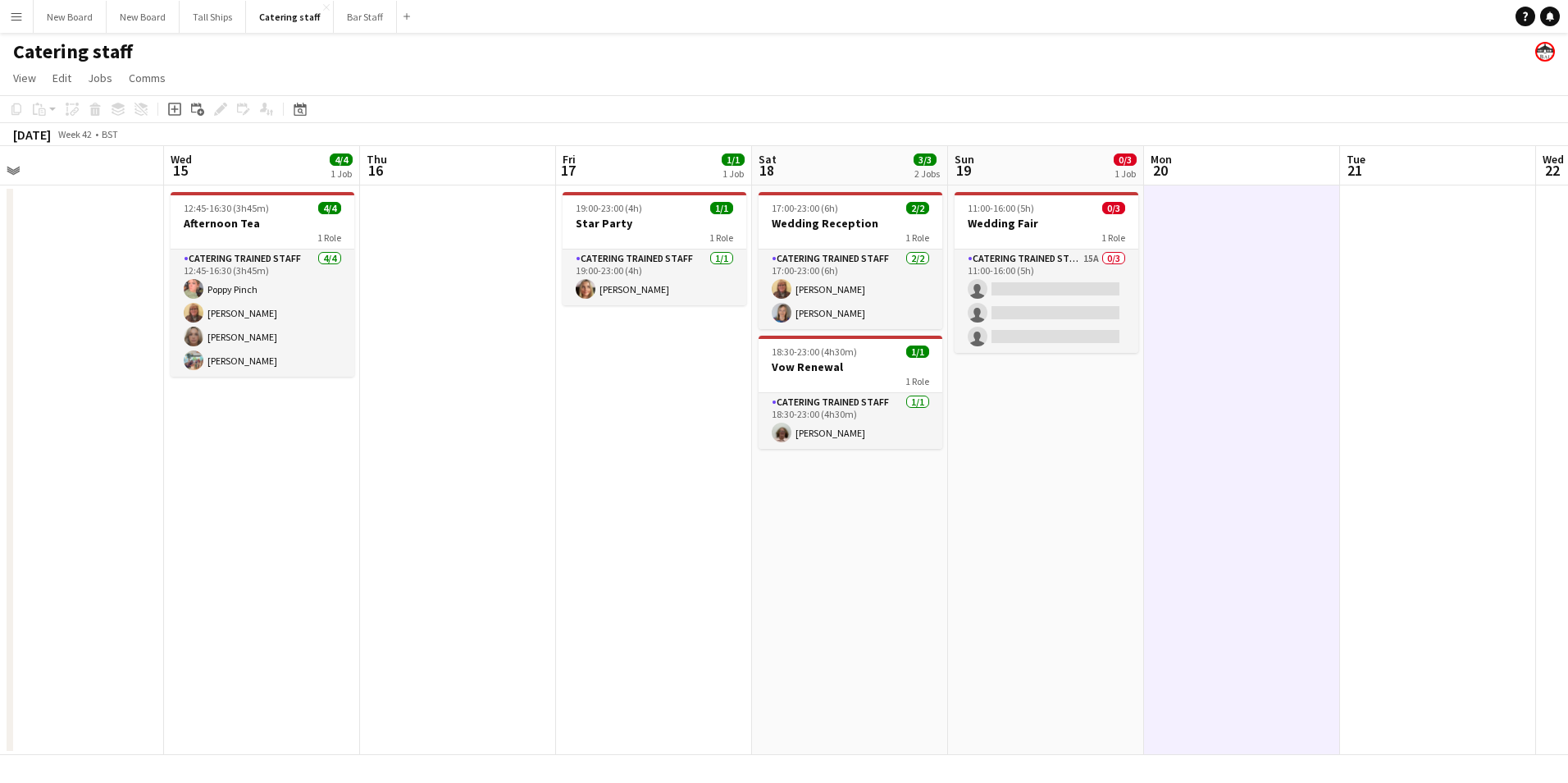
click at [539, 363] on app-date-cell at bounding box center [458, 470] width 196 height 569
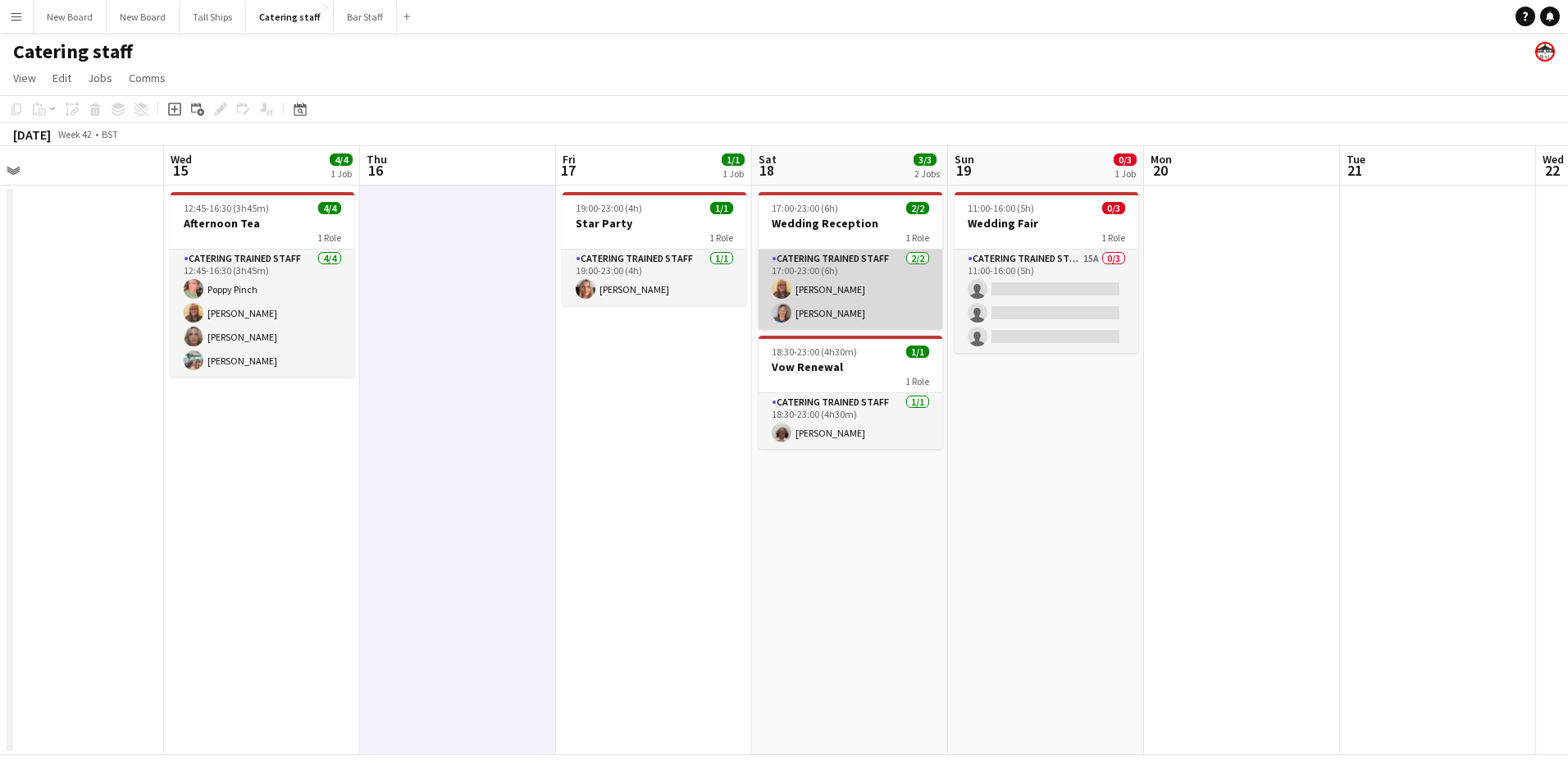
click at [845, 296] on app-card-role "Catering trained staff [DATE] 17:00-23:00 (6h) [PERSON_NAME] [PERSON_NAME]" at bounding box center [850, 289] width 184 height 79
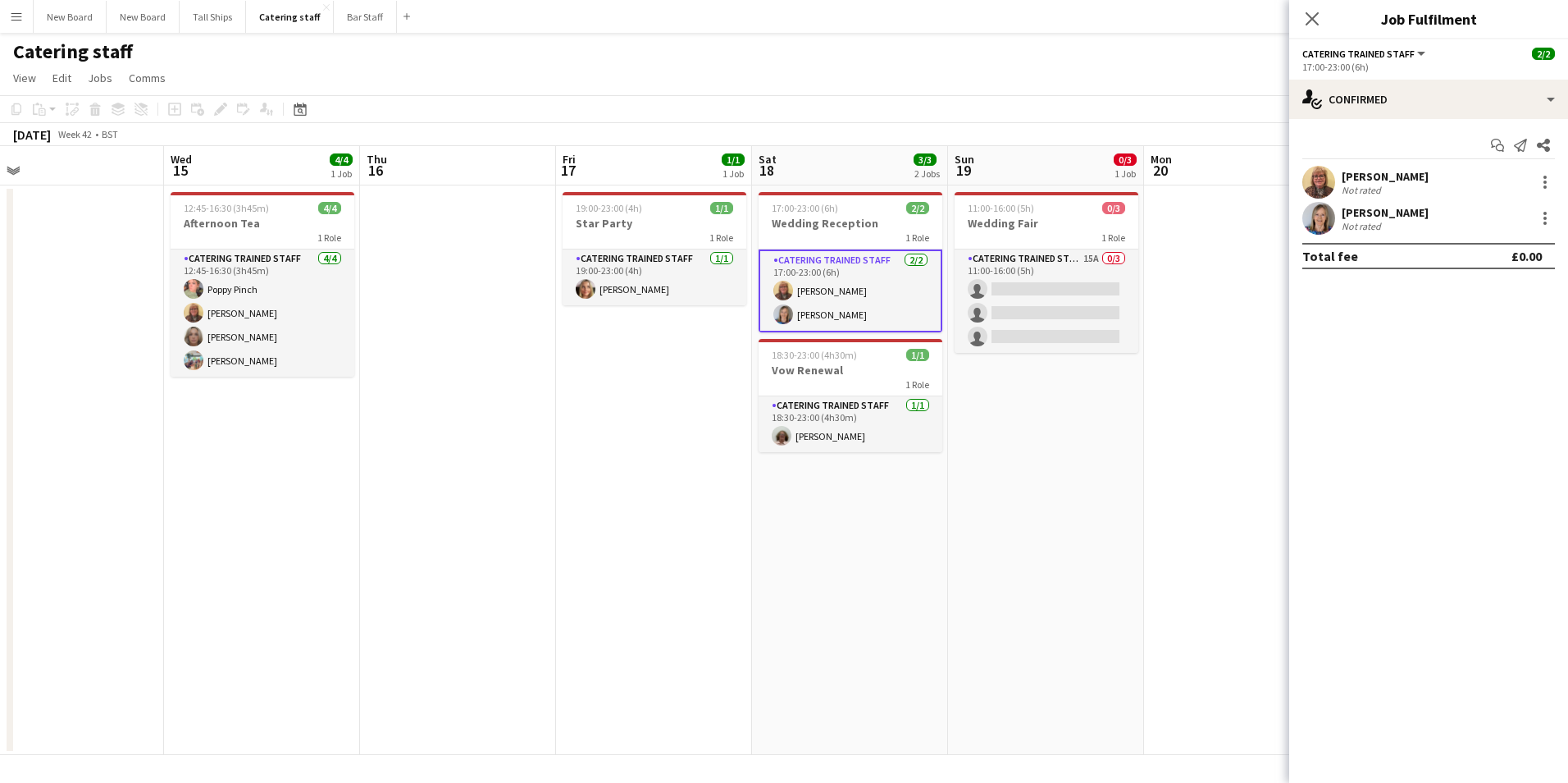
click at [1055, 544] on app-date-cell "11:00-16:00 (5h) 0/3 Wedding Fair 1 Role Catering trained staff 15A 0/3 11:00-1…" at bounding box center [1046, 470] width 196 height 569
